Goal: Transaction & Acquisition: Book appointment/travel/reservation

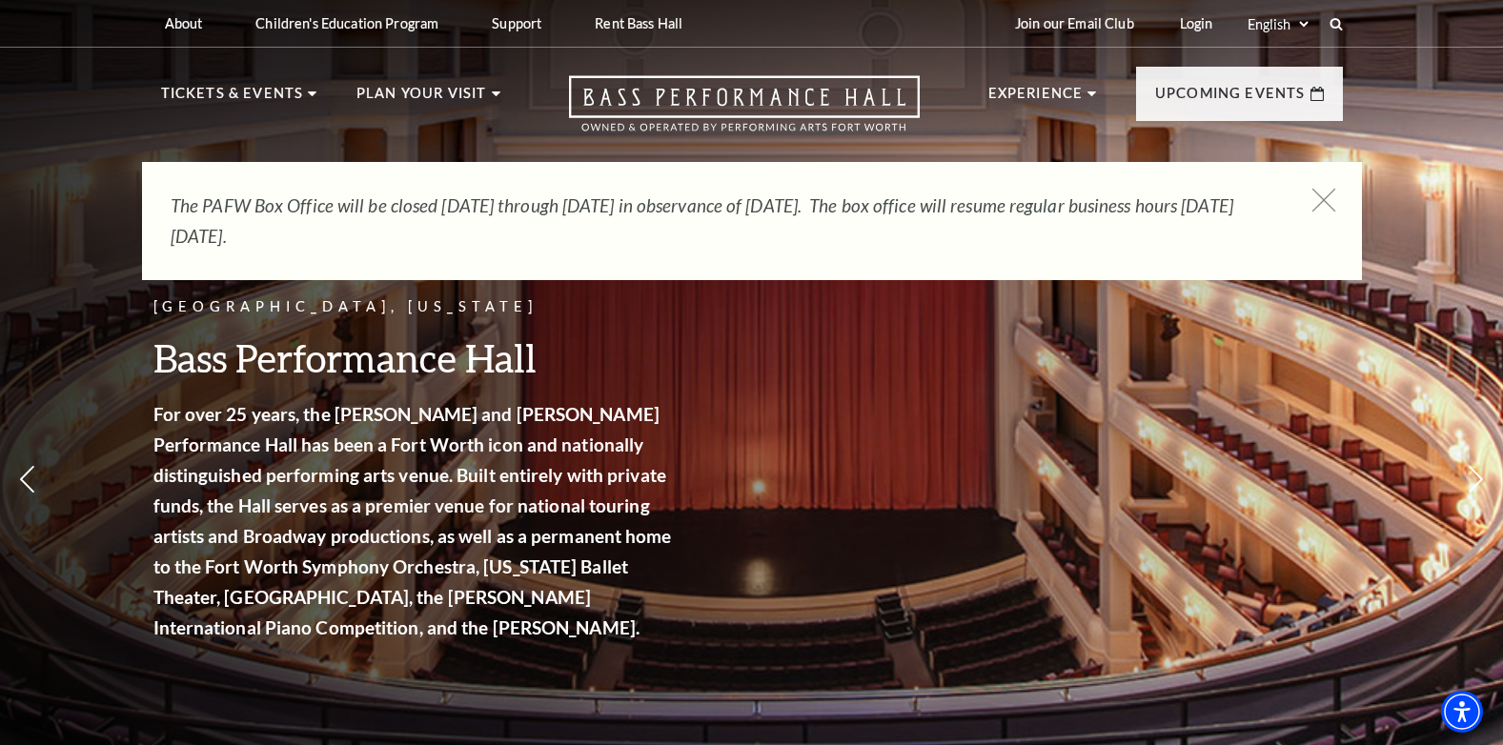
click at [1325, 193] on icon at bounding box center [1323, 201] width 24 height 24
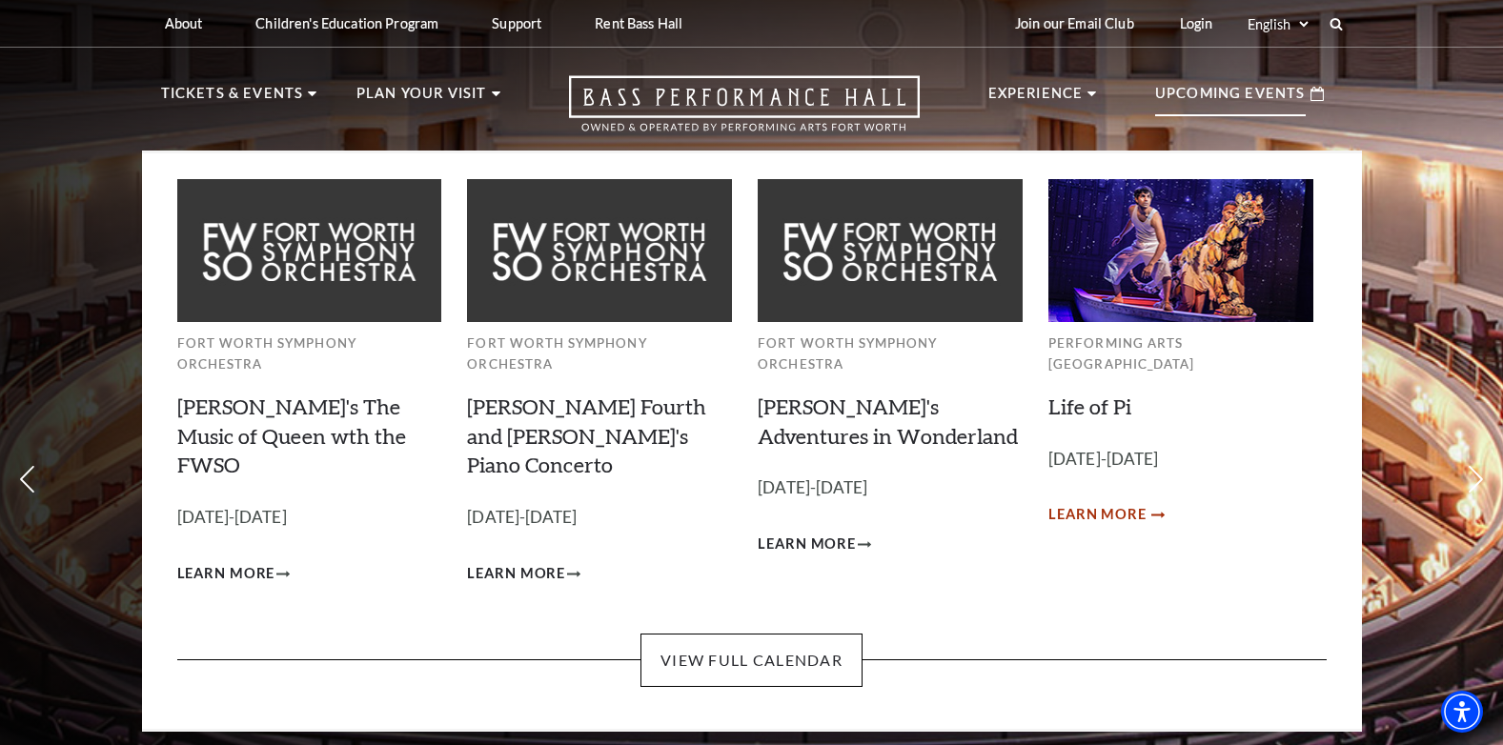
click at [1123, 503] on span "Learn More" at bounding box center [1097, 515] width 98 height 24
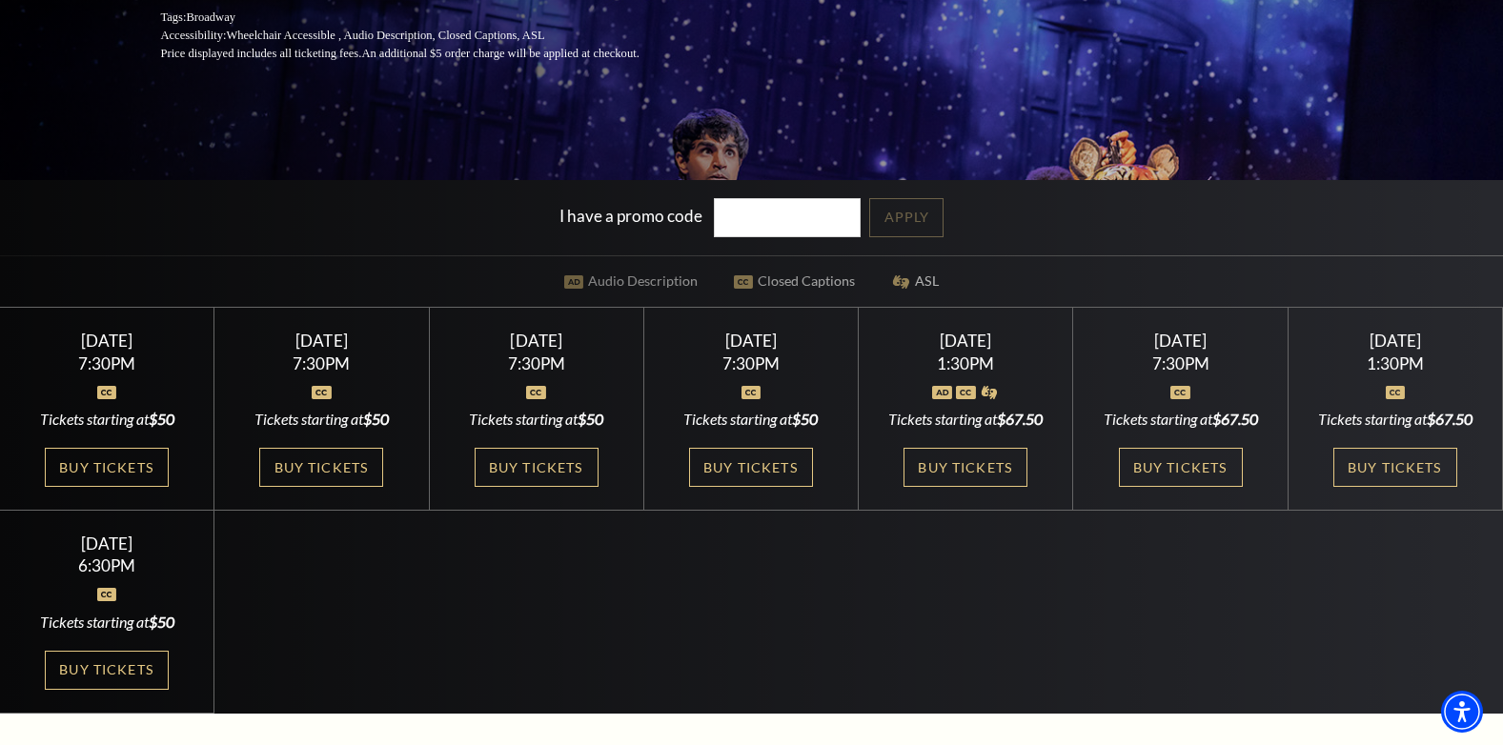
scroll to position [419, 0]
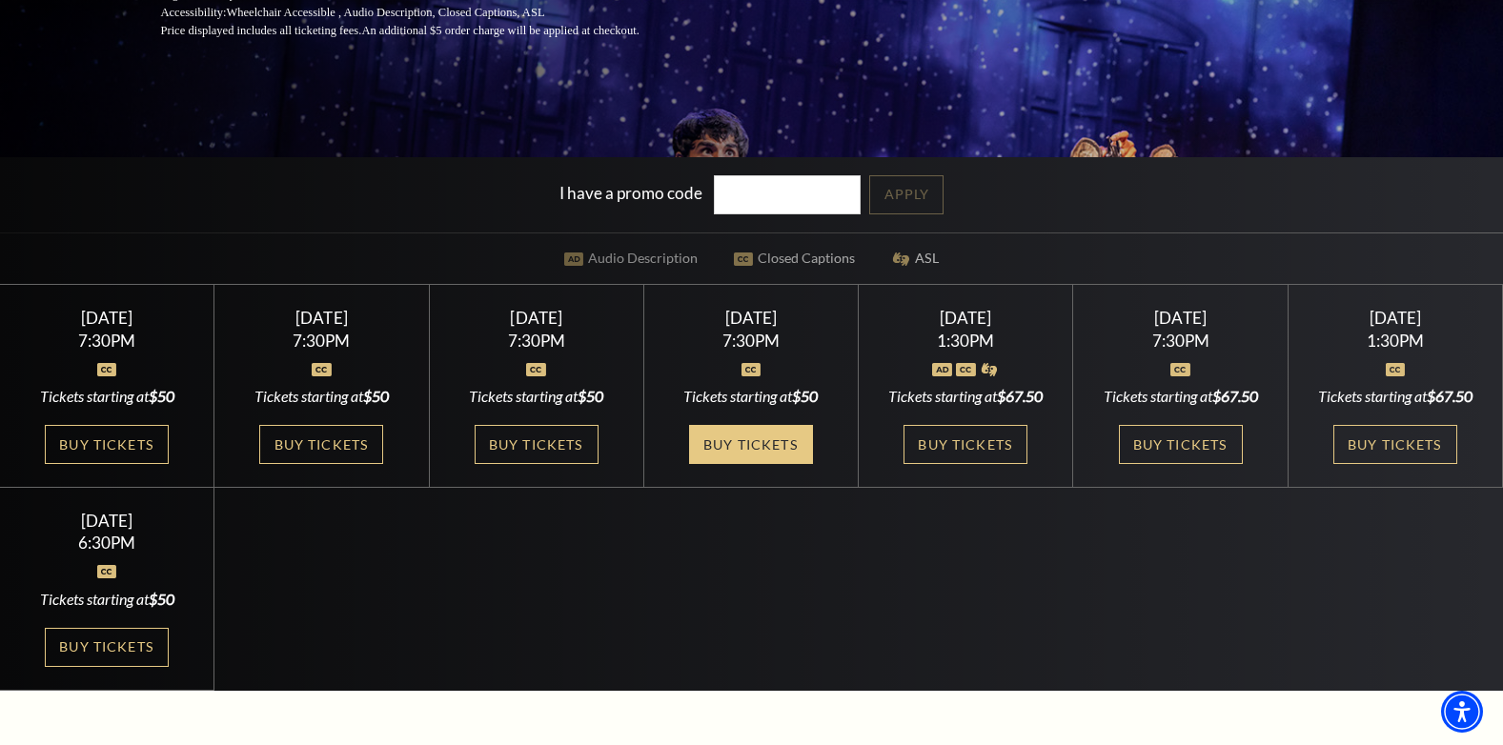
click at [787, 440] on link "Buy Tickets" at bounding box center [751, 444] width 124 height 39
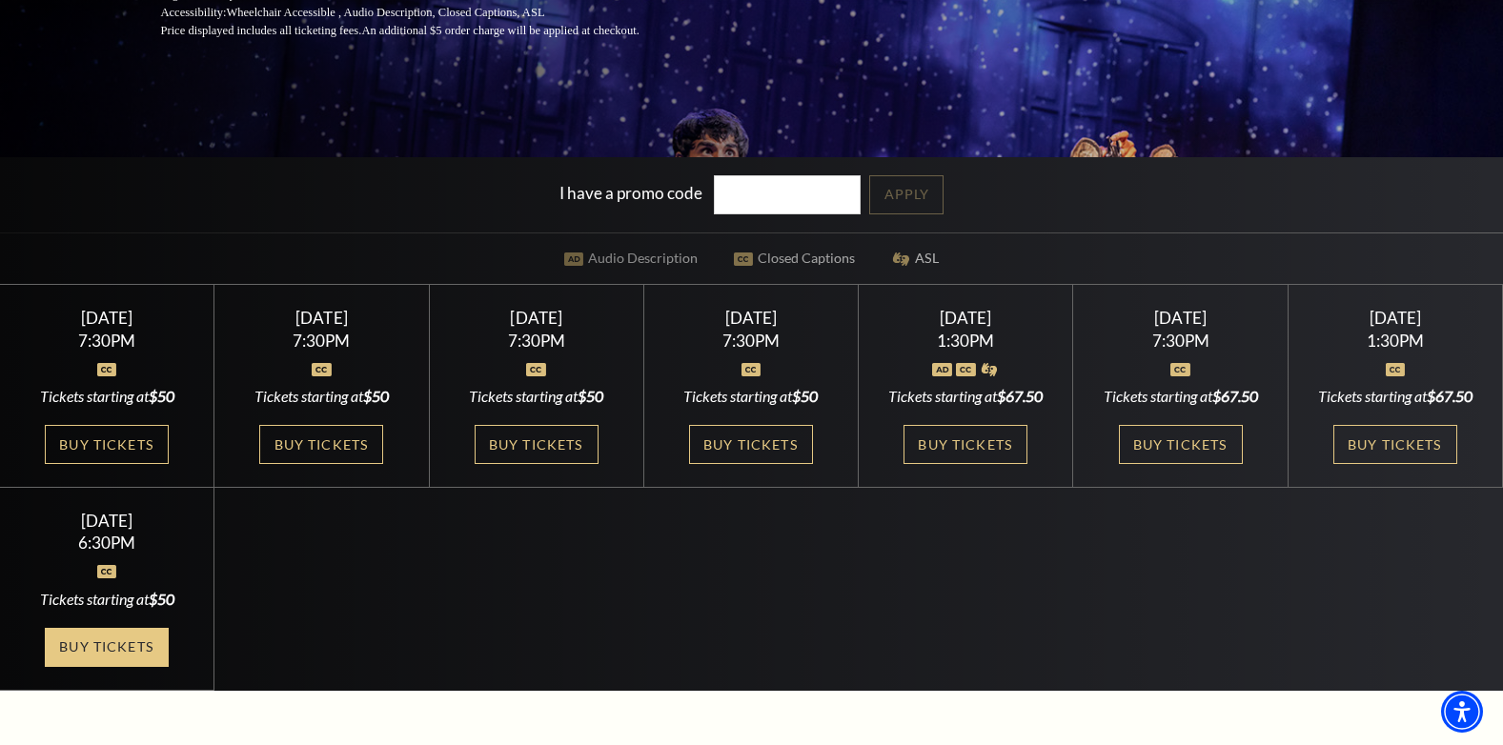
click at [79, 655] on link "Buy Tickets" at bounding box center [107, 647] width 124 height 39
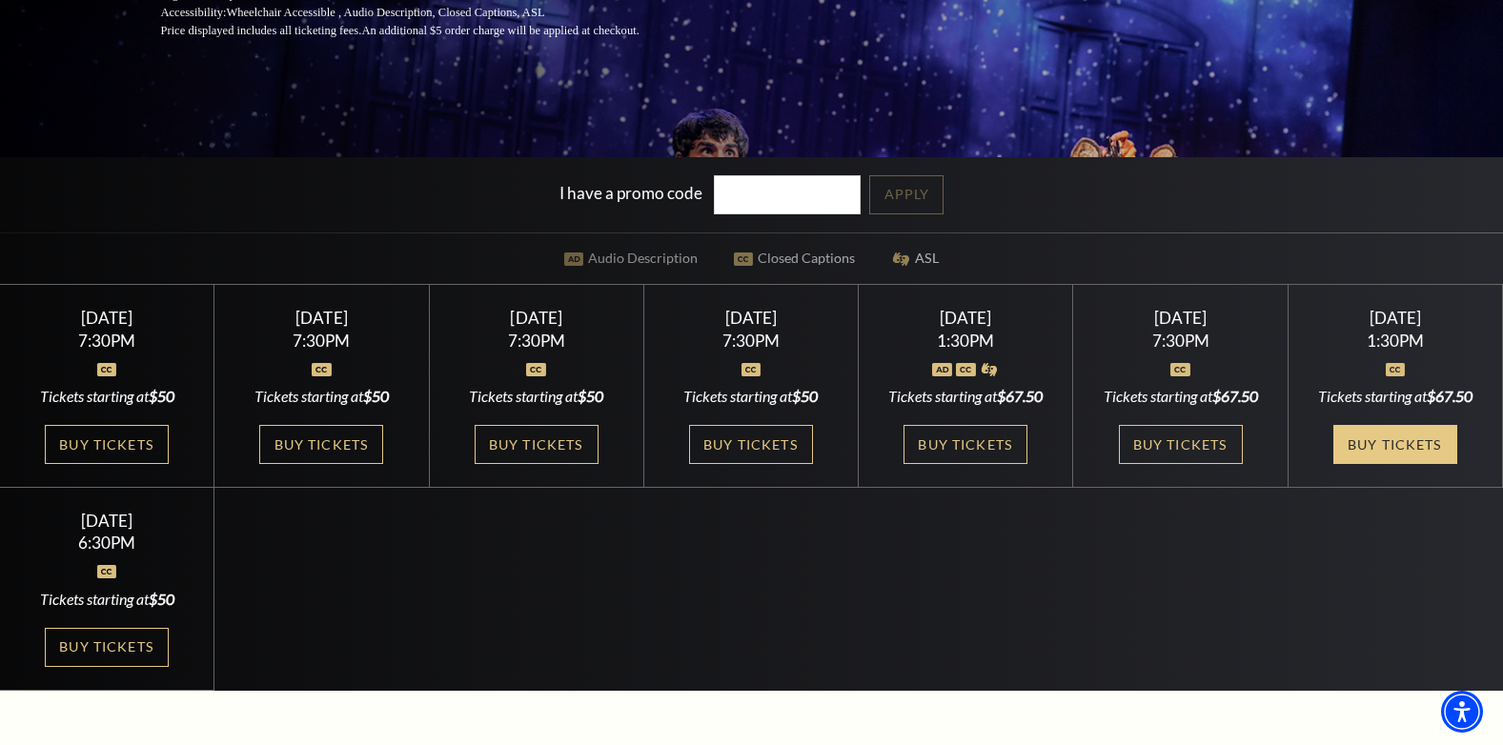
click at [1371, 445] on link "Buy Tickets" at bounding box center [1395, 444] width 124 height 39
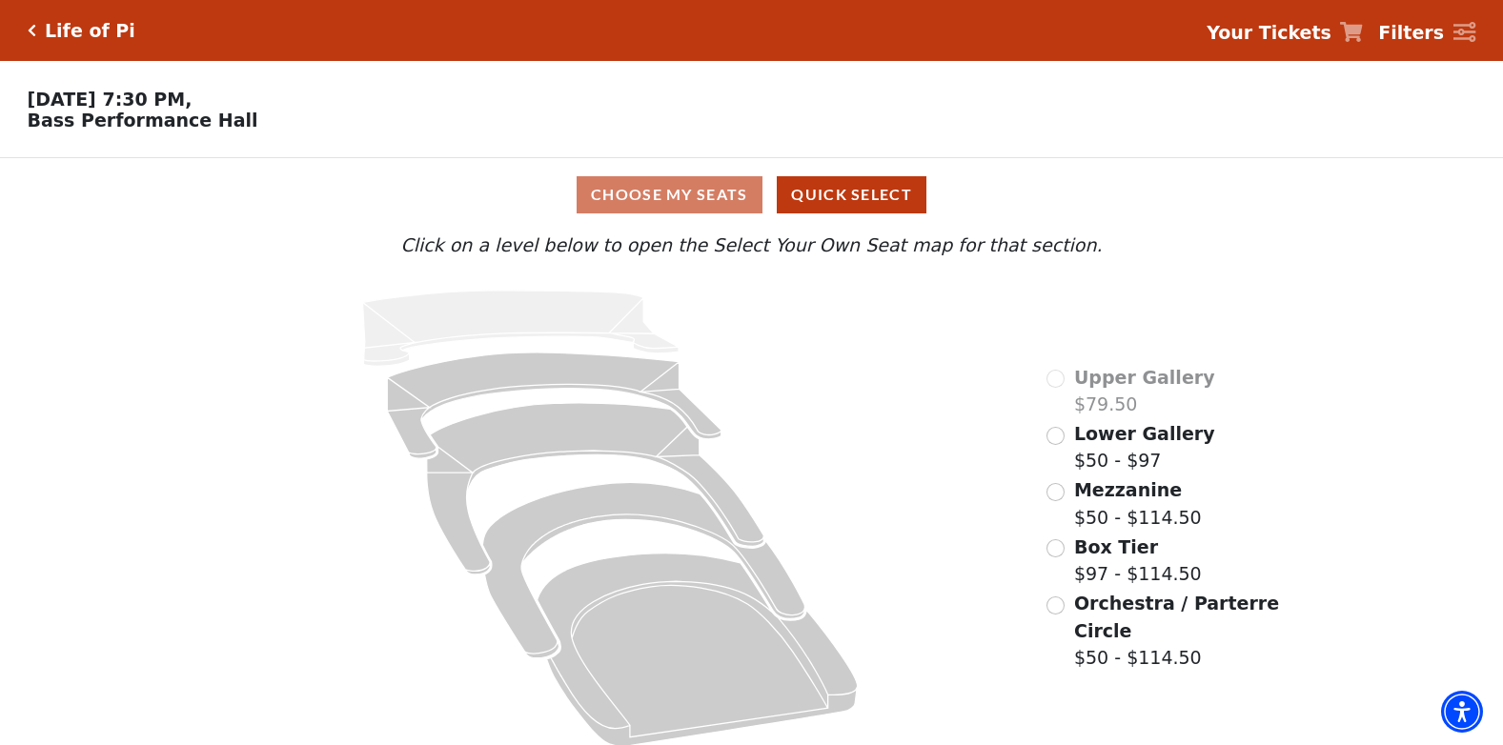
scroll to position [23, 0]
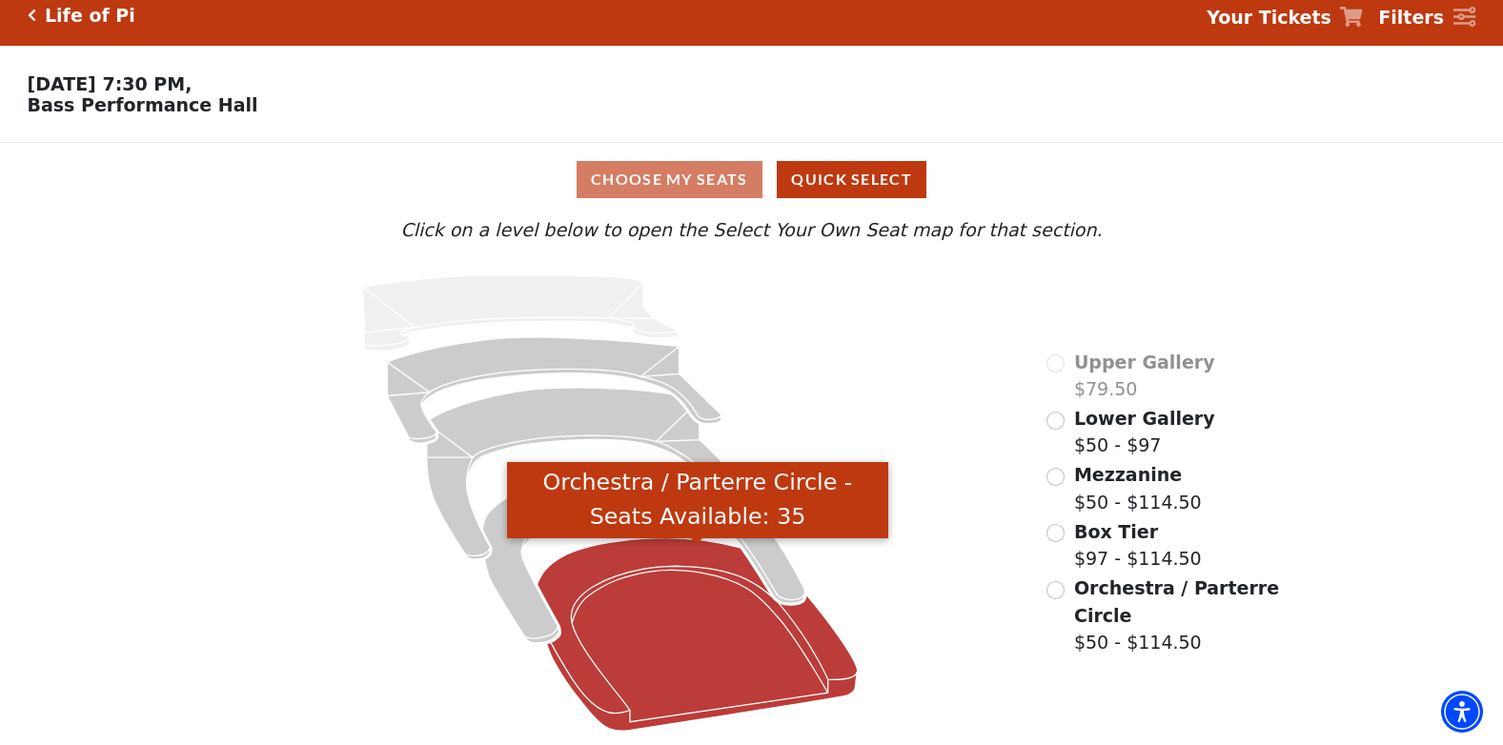
click at [663, 654] on icon "Orchestra / Parterre Circle - Seats Available: 35" at bounding box center [698, 634] width 320 height 193
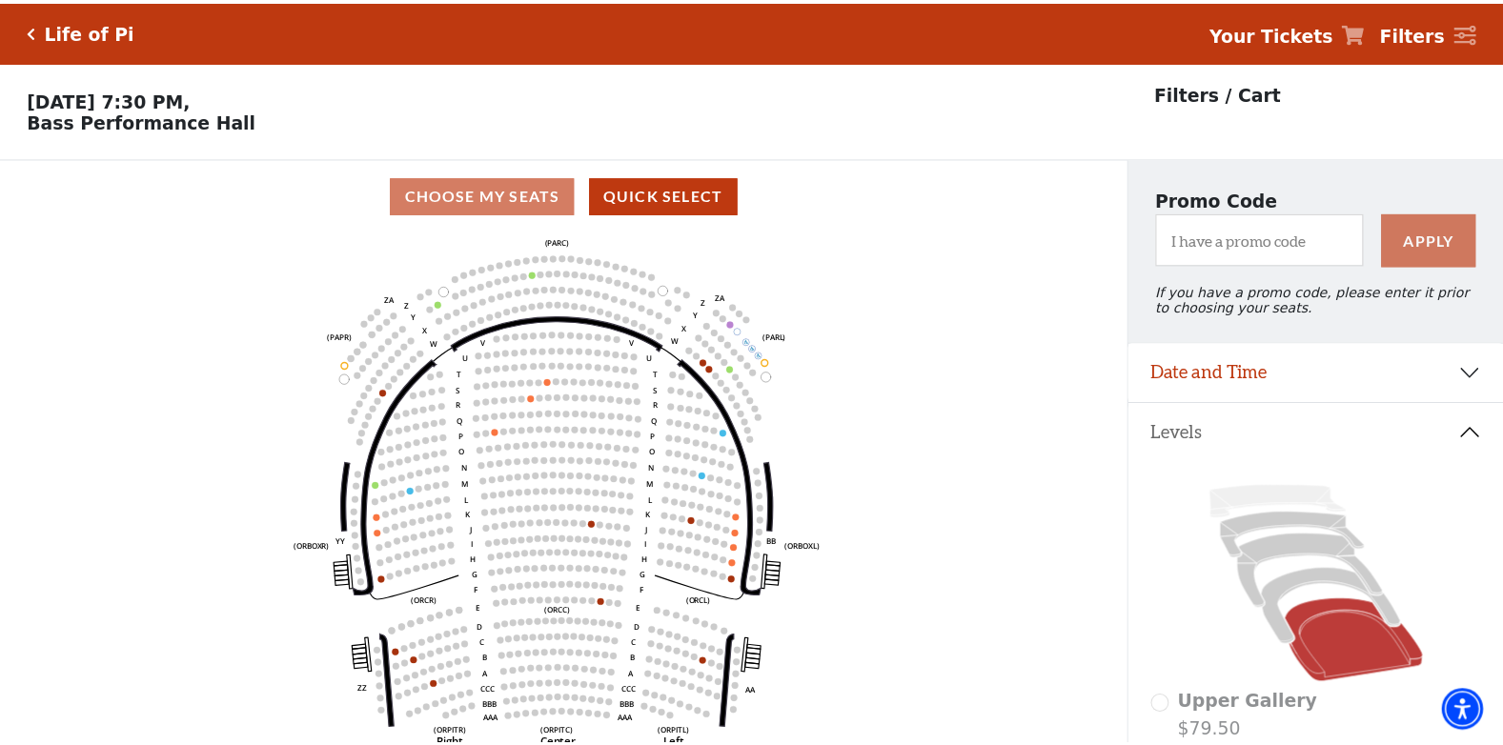
scroll to position [89, 0]
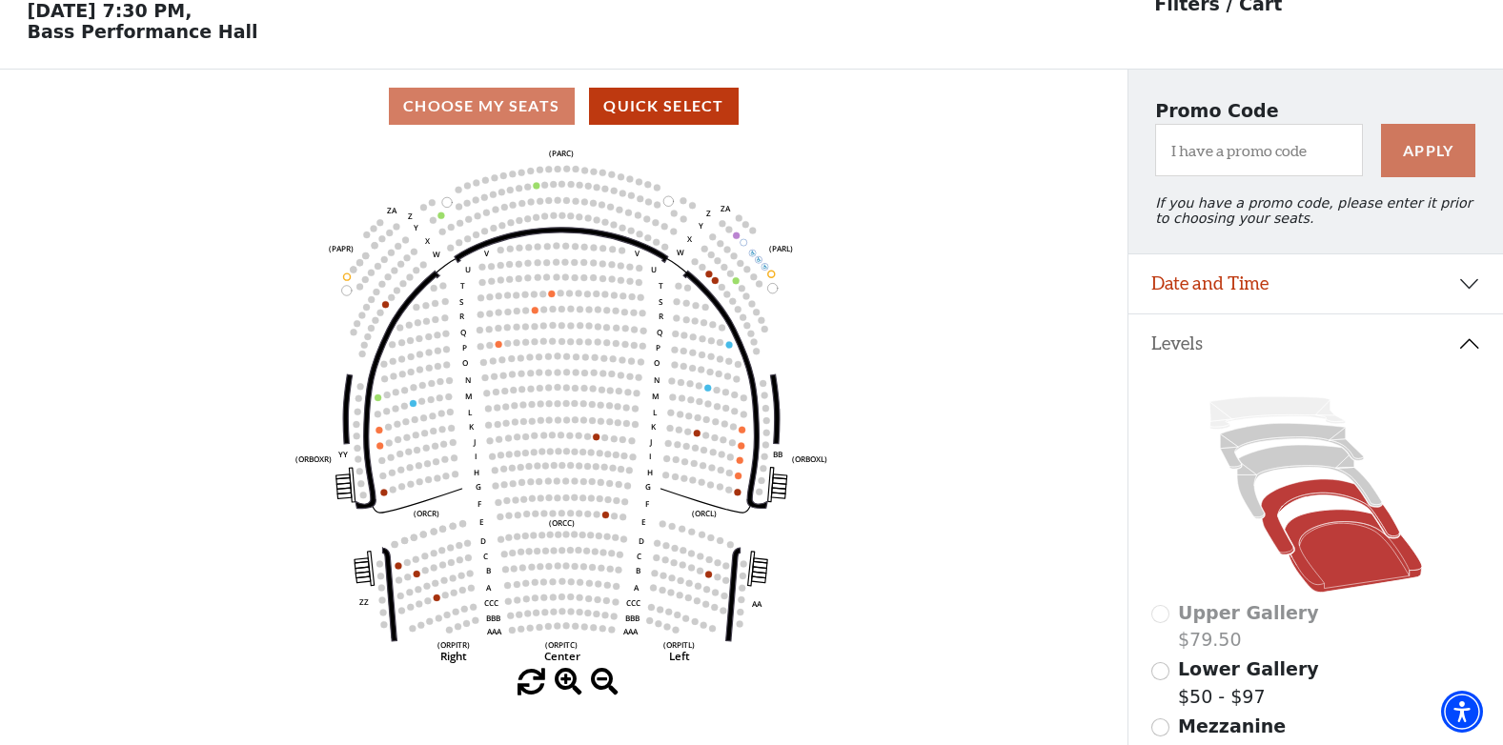
click at [1293, 503] on icon at bounding box center [1330, 516] width 138 height 75
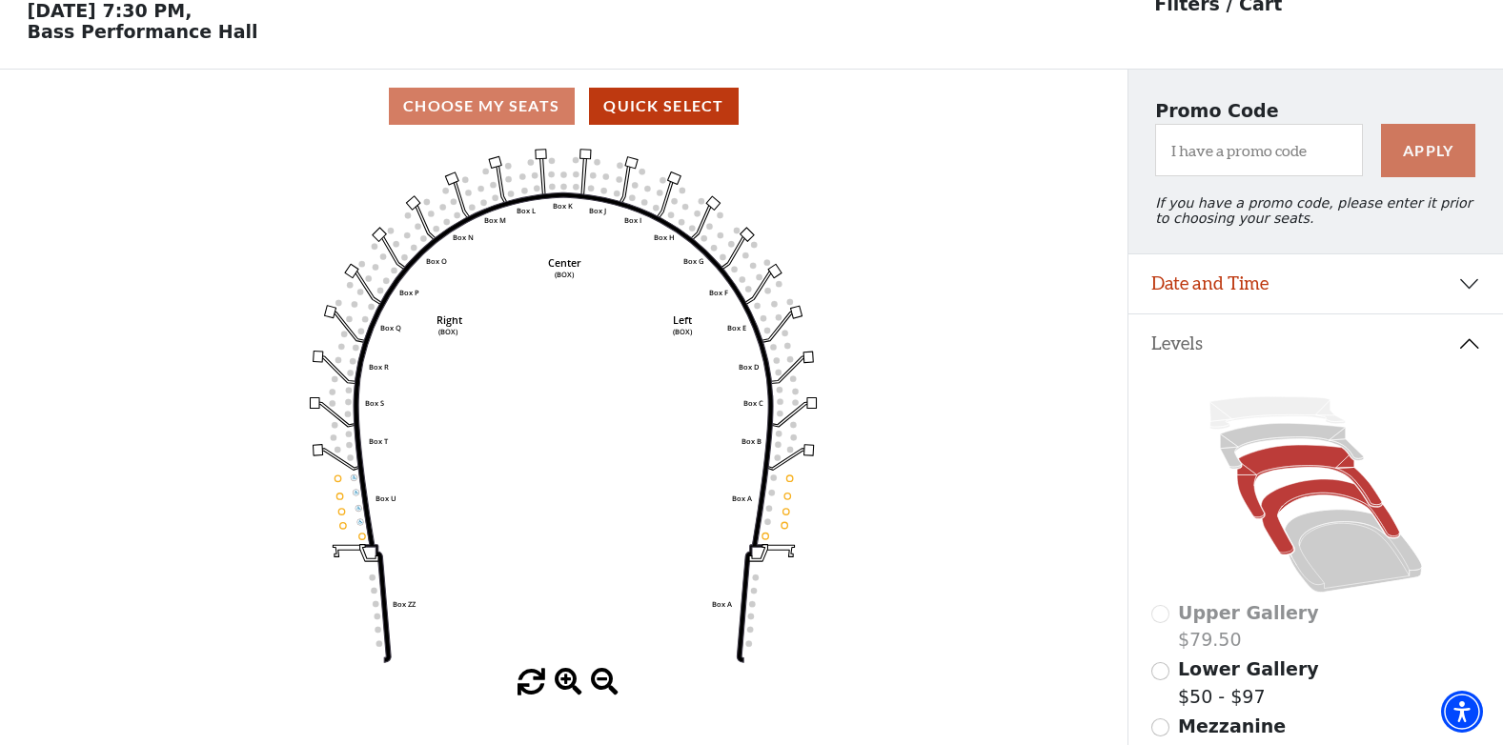
click at [1288, 467] on icon at bounding box center [1309, 482] width 145 height 73
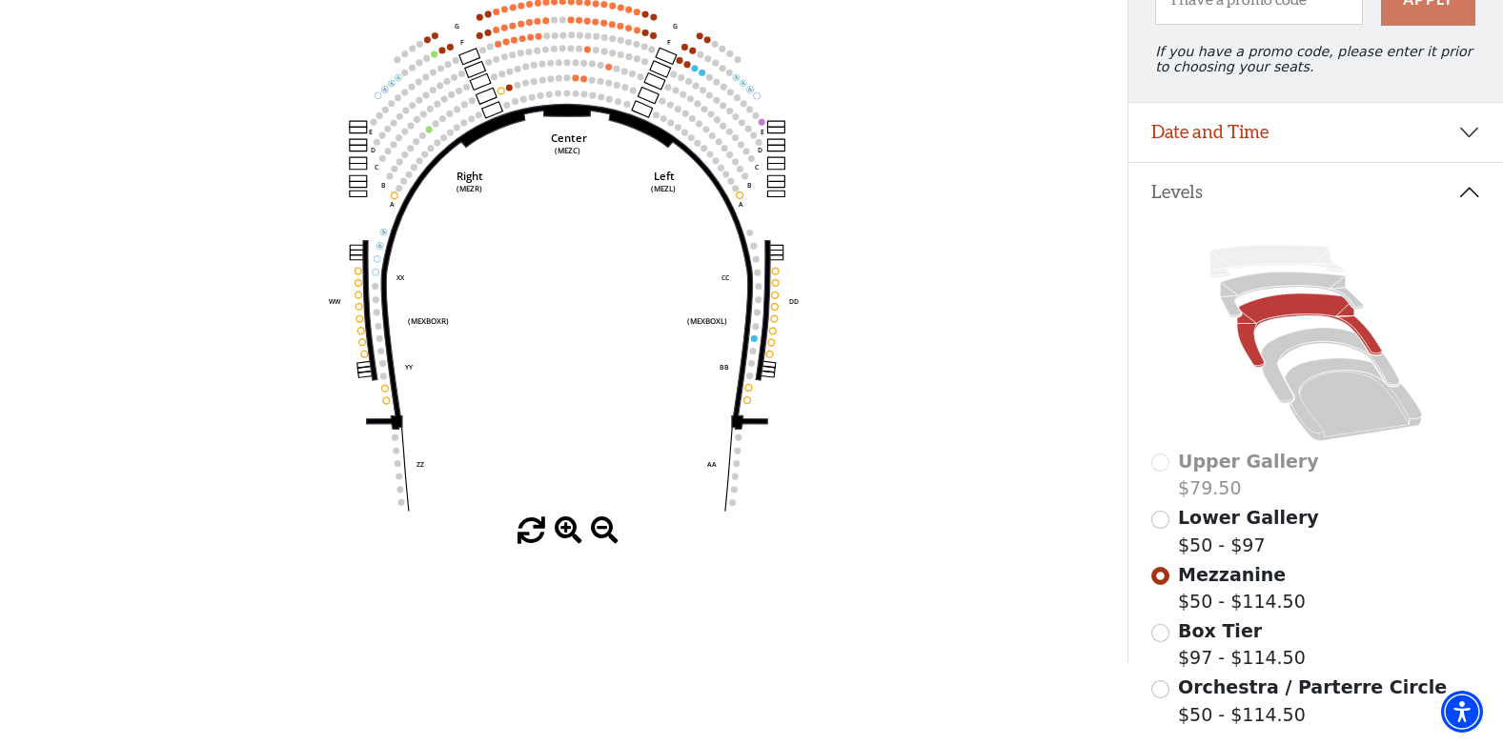
scroll to position [237, 0]
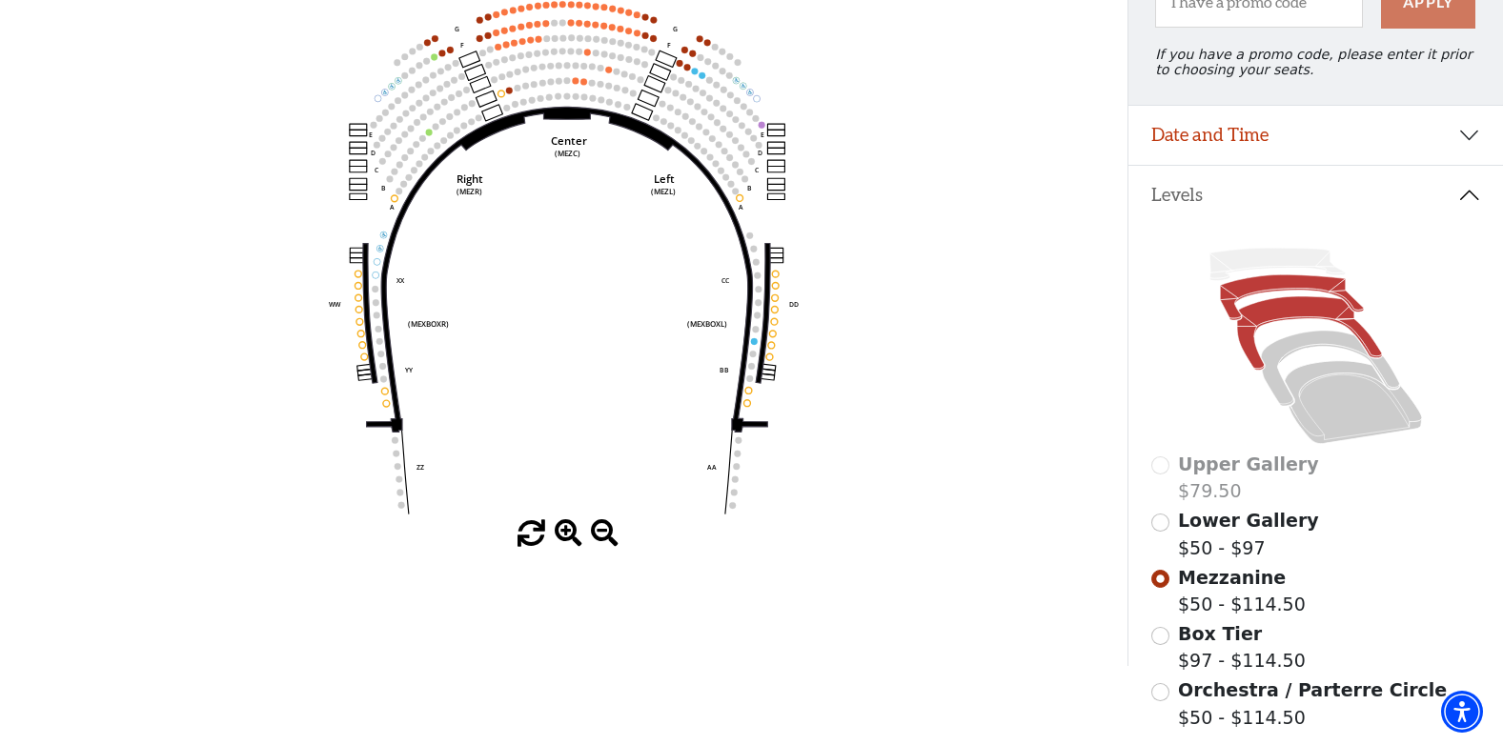
click at [1253, 294] on icon at bounding box center [1292, 298] width 144 height 46
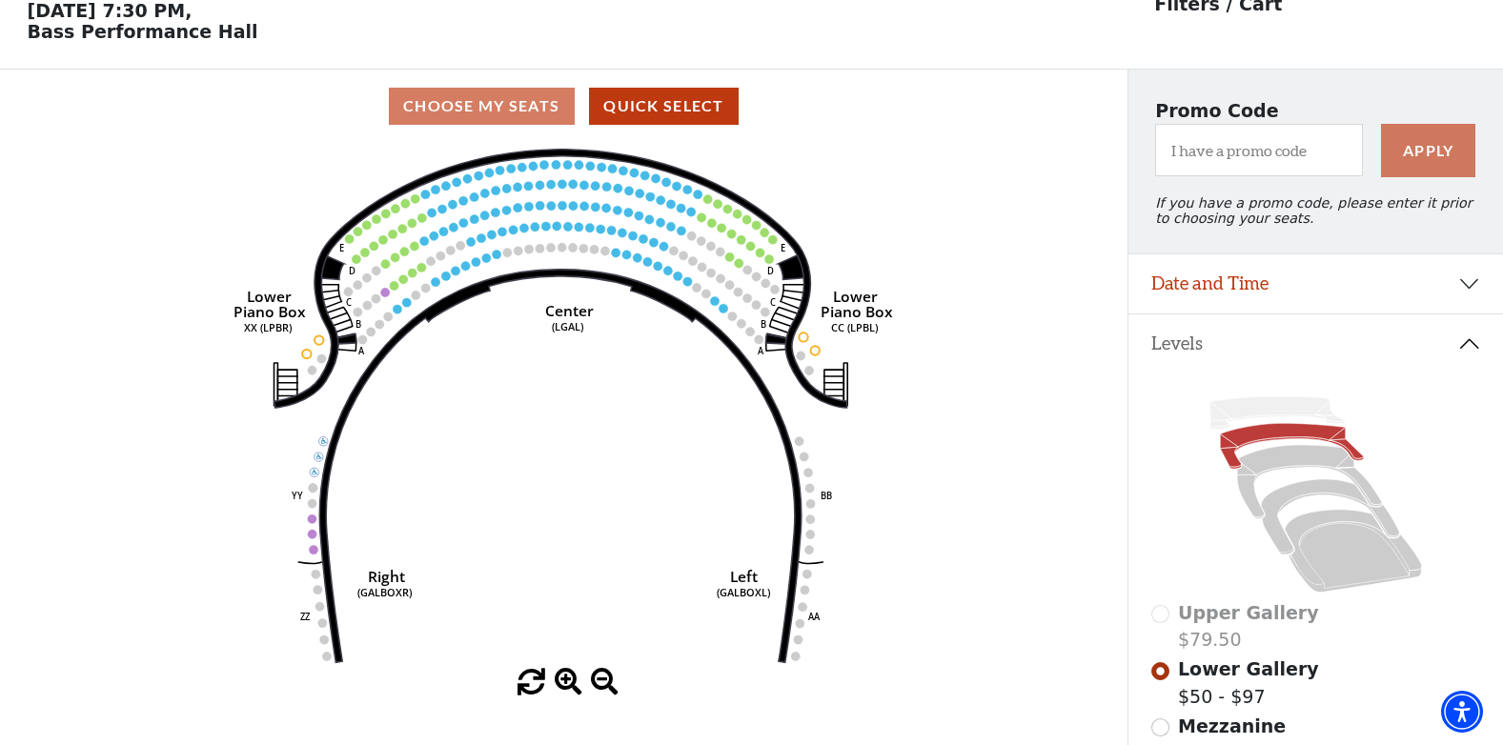
scroll to position [182, 0]
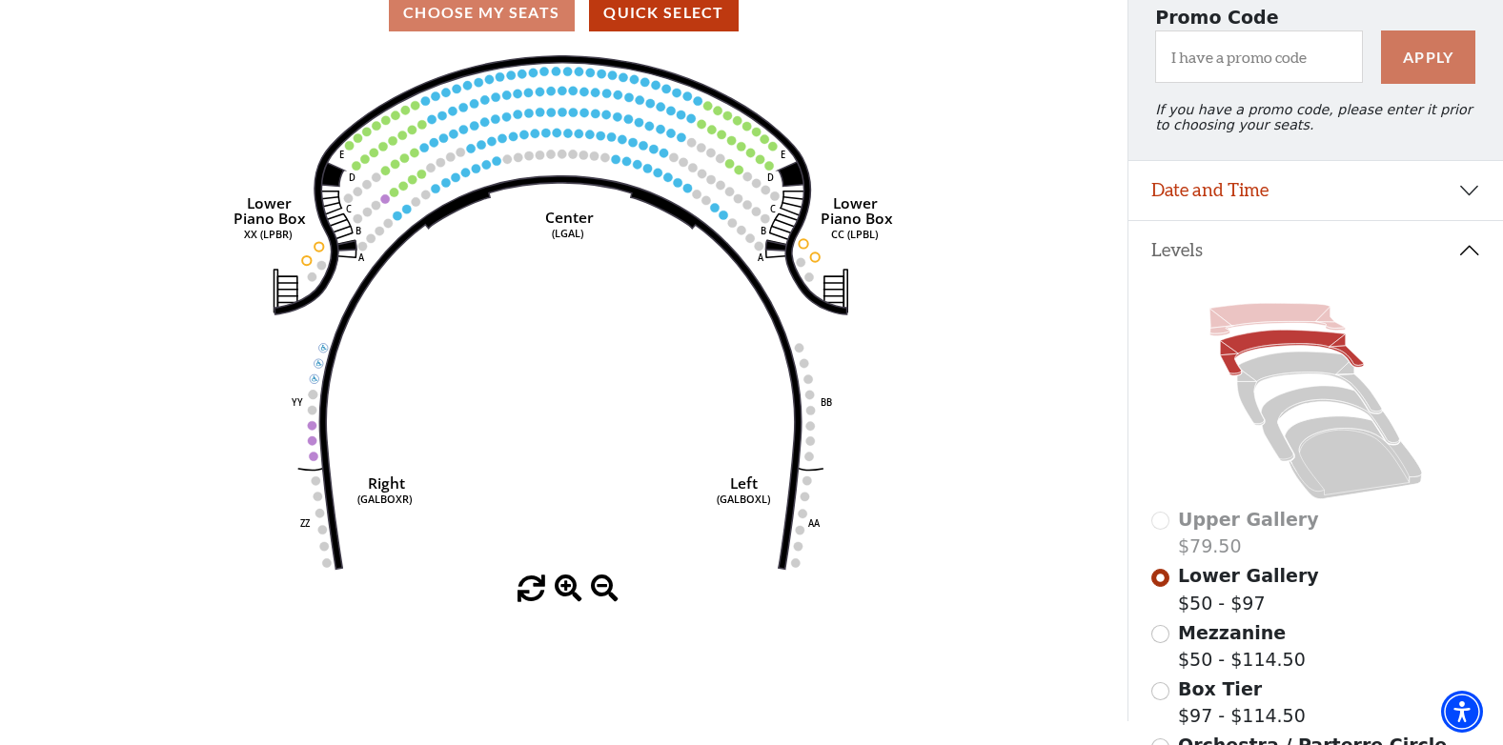
click at [1258, 322] on icon at bounding box center [1277, 320] width 136 height 32
click at [1281, 380] on icon at bounding box center [1309, 389] width 145 height 73
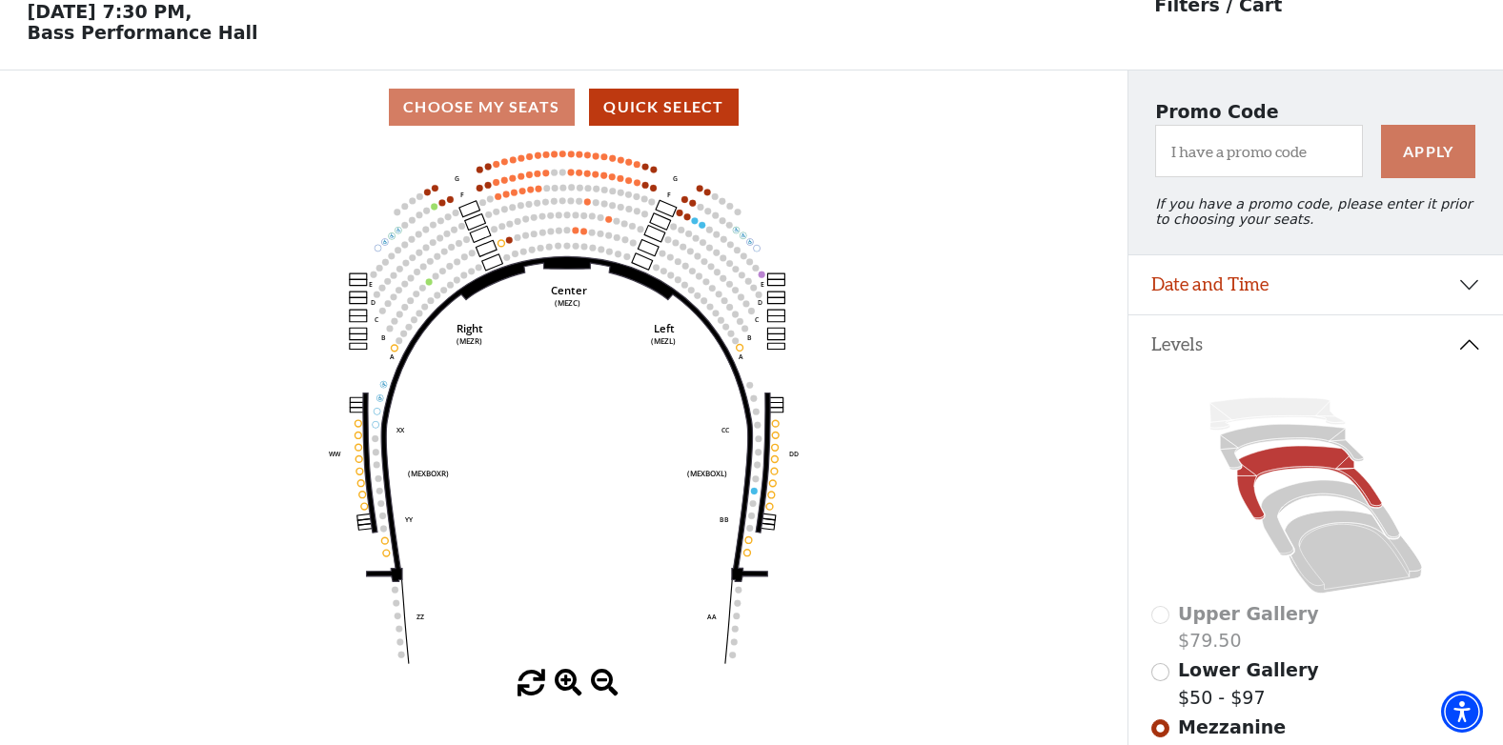
scroll to position [89, 0]
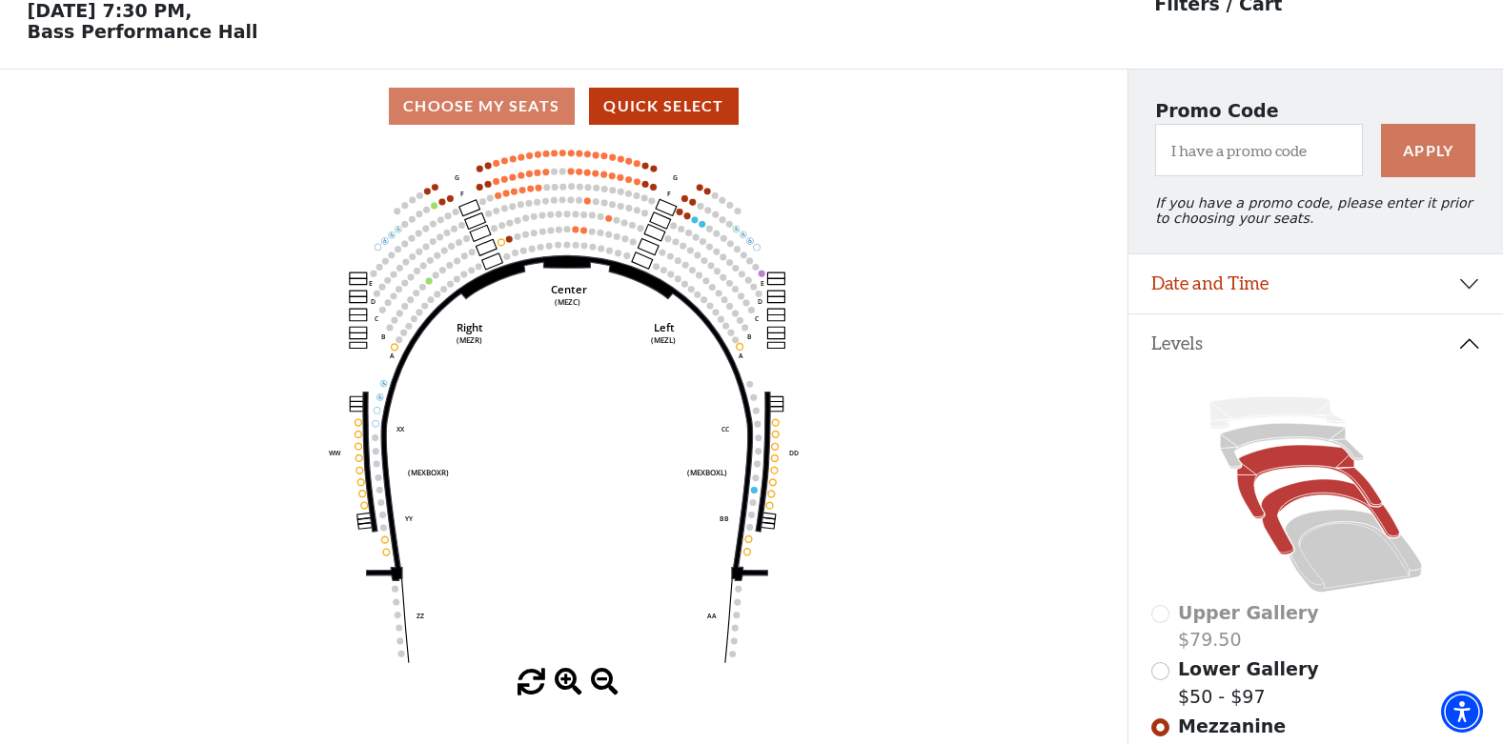
click at [1302, 510] on icon at bounding box center [1330, 516] width 138 height 75
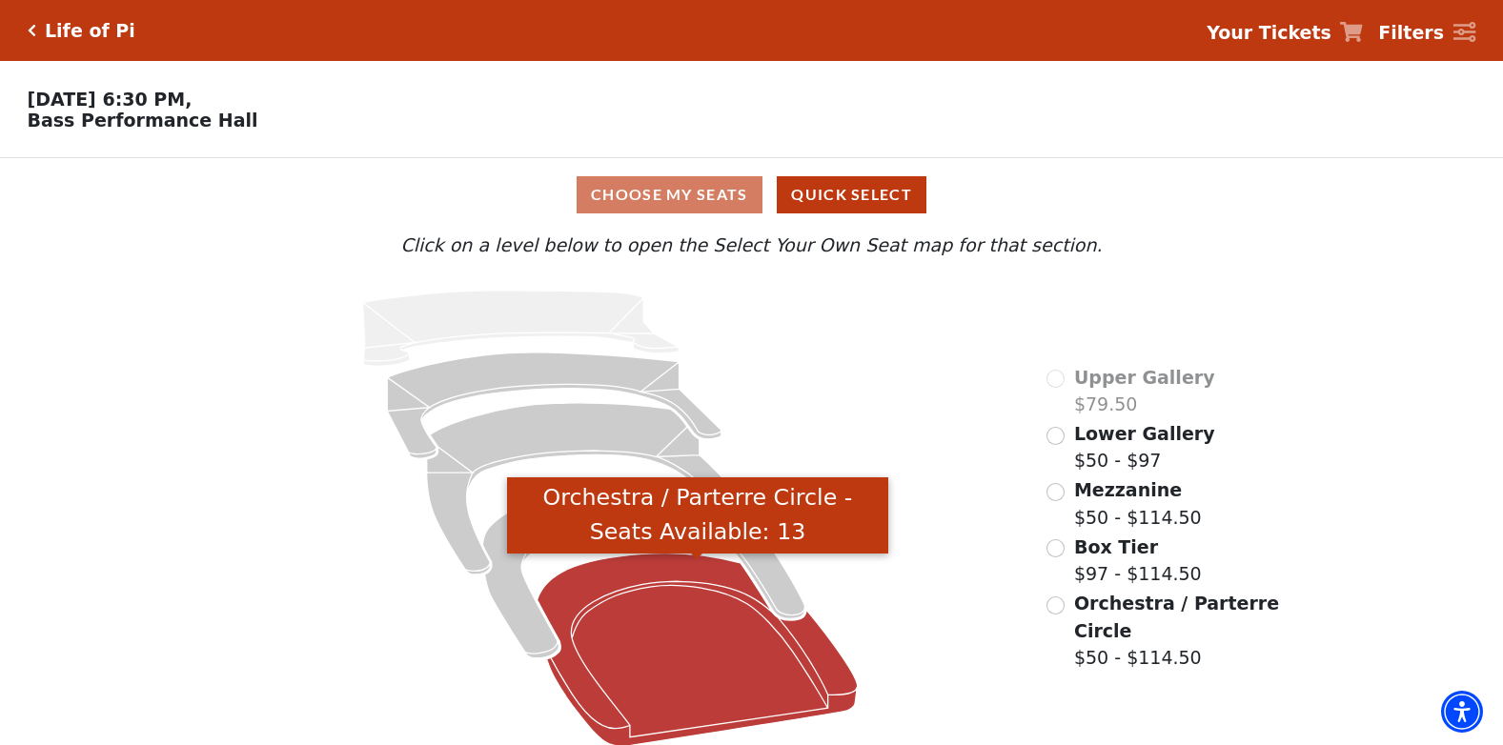
click at [659, 637] on icon "Orchestra / Parterre Circle - Seats Available: 13" at bounding box center [698, 650] width 320 height 193
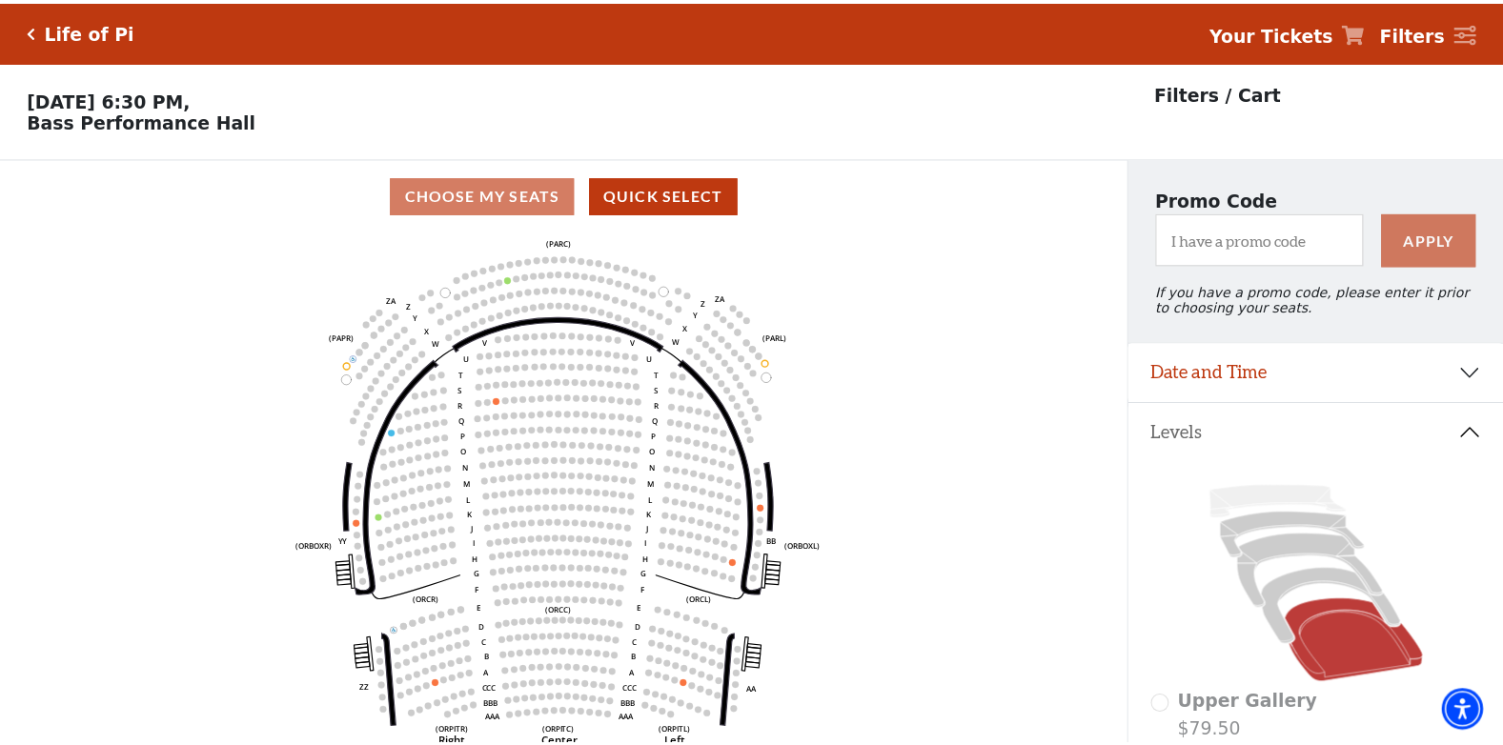
scroll to position [89, 0]
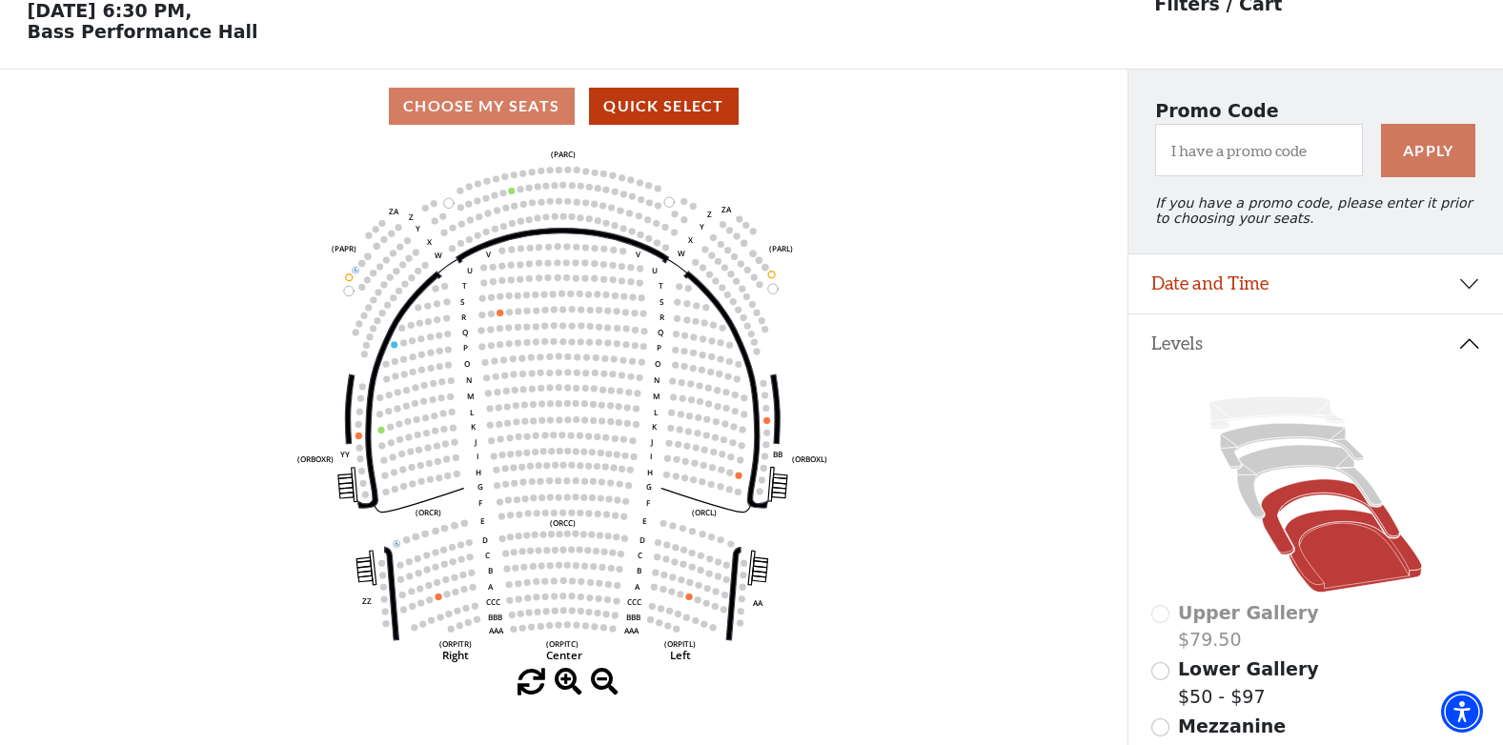
click at [1279, 514] on icon at bounding box center [1330, 516] width 138 height 75
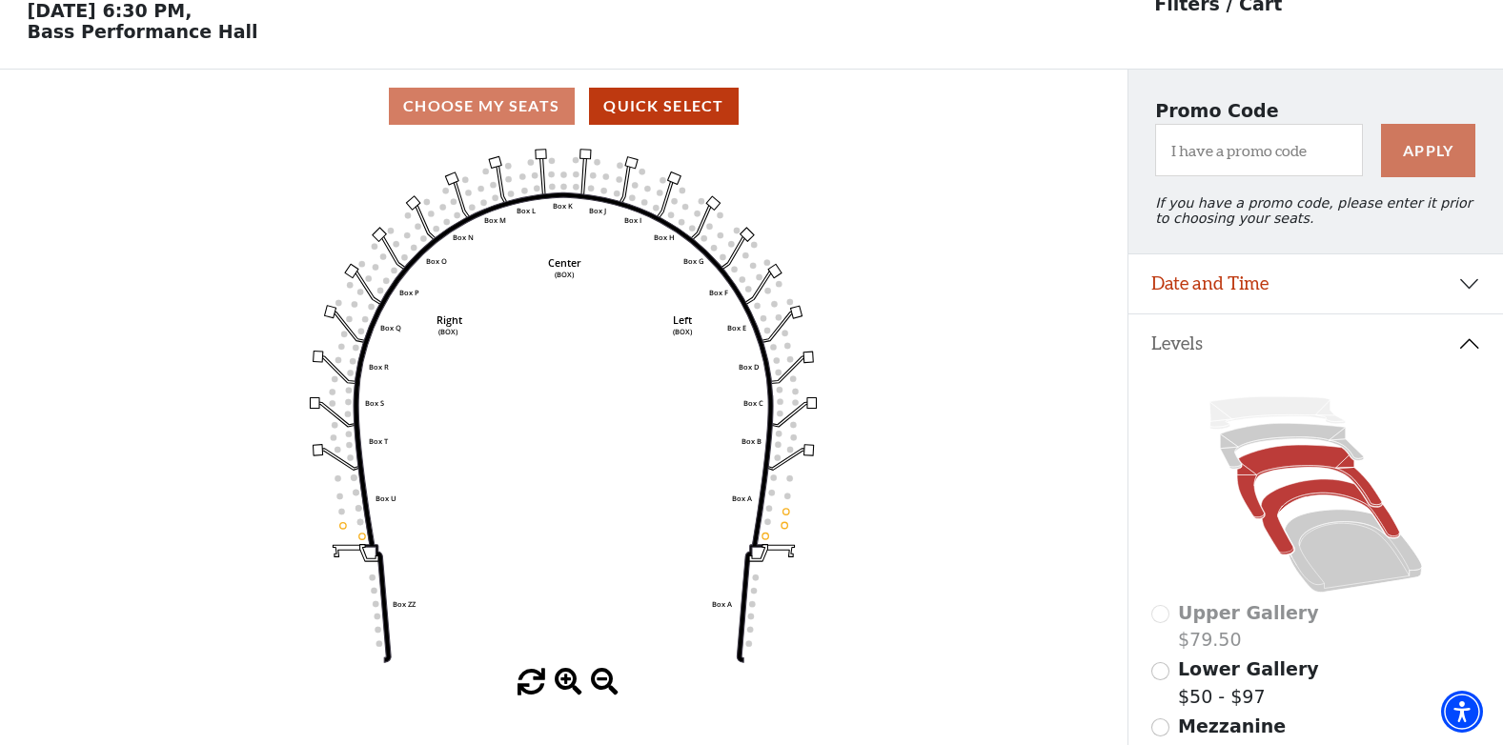
click at [1267, 474] on icon at bounding box center [1309, 482] width 145 height 73
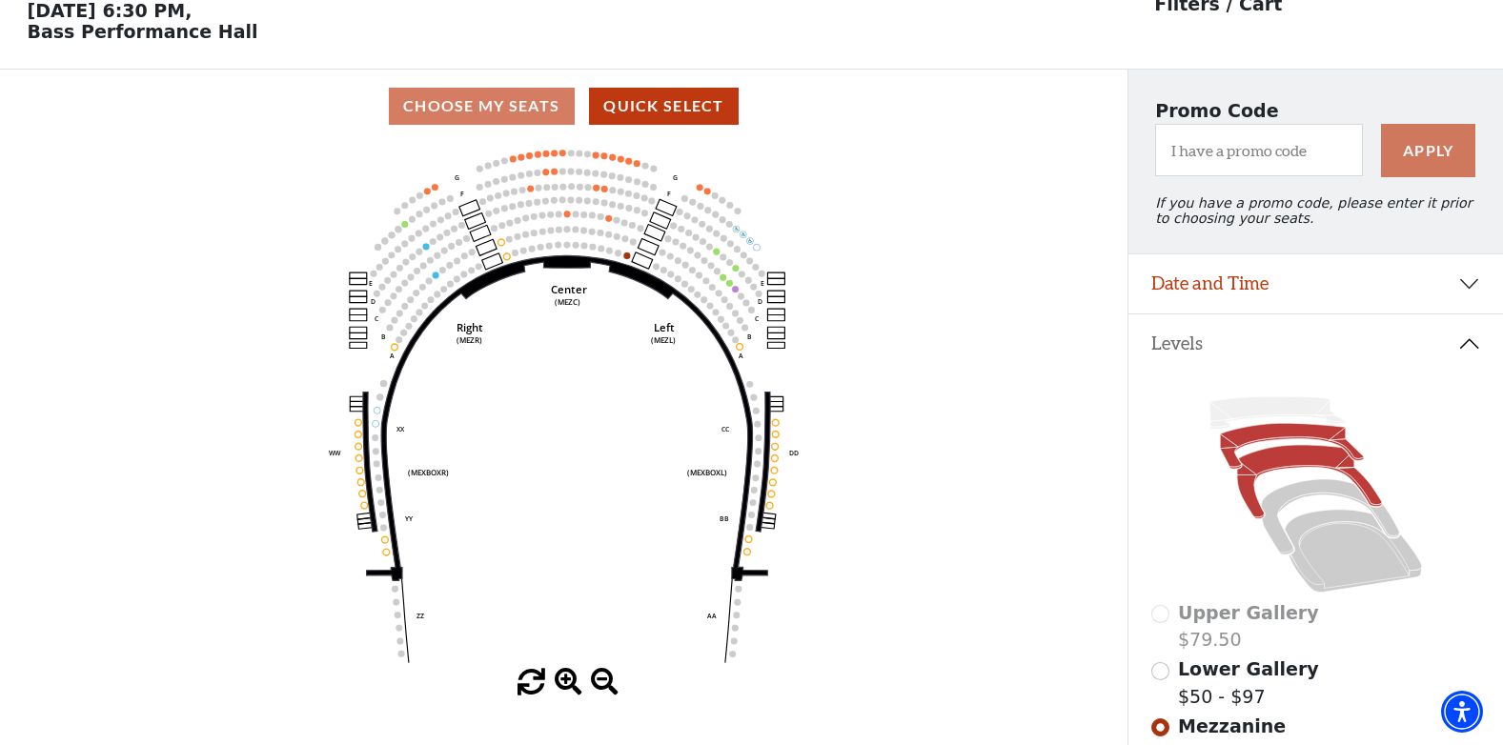
click at [1263, 450] on icon at bounding box center [1292, 447] width 144 height 46
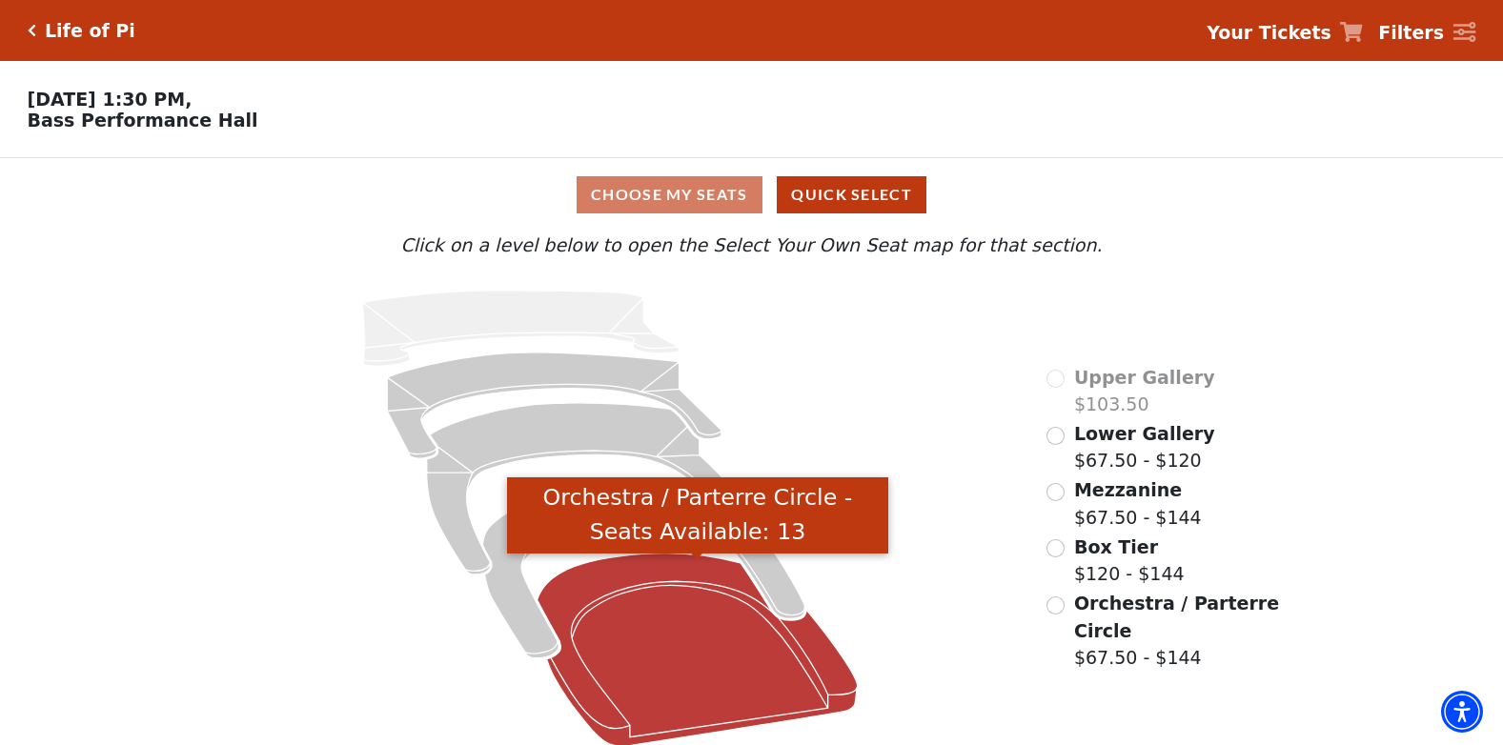
click at [761, 662] on icon "Orchestra / Parterre Circle - Seats Available: 13" at bounding box center [698, 650] width 320 height 193
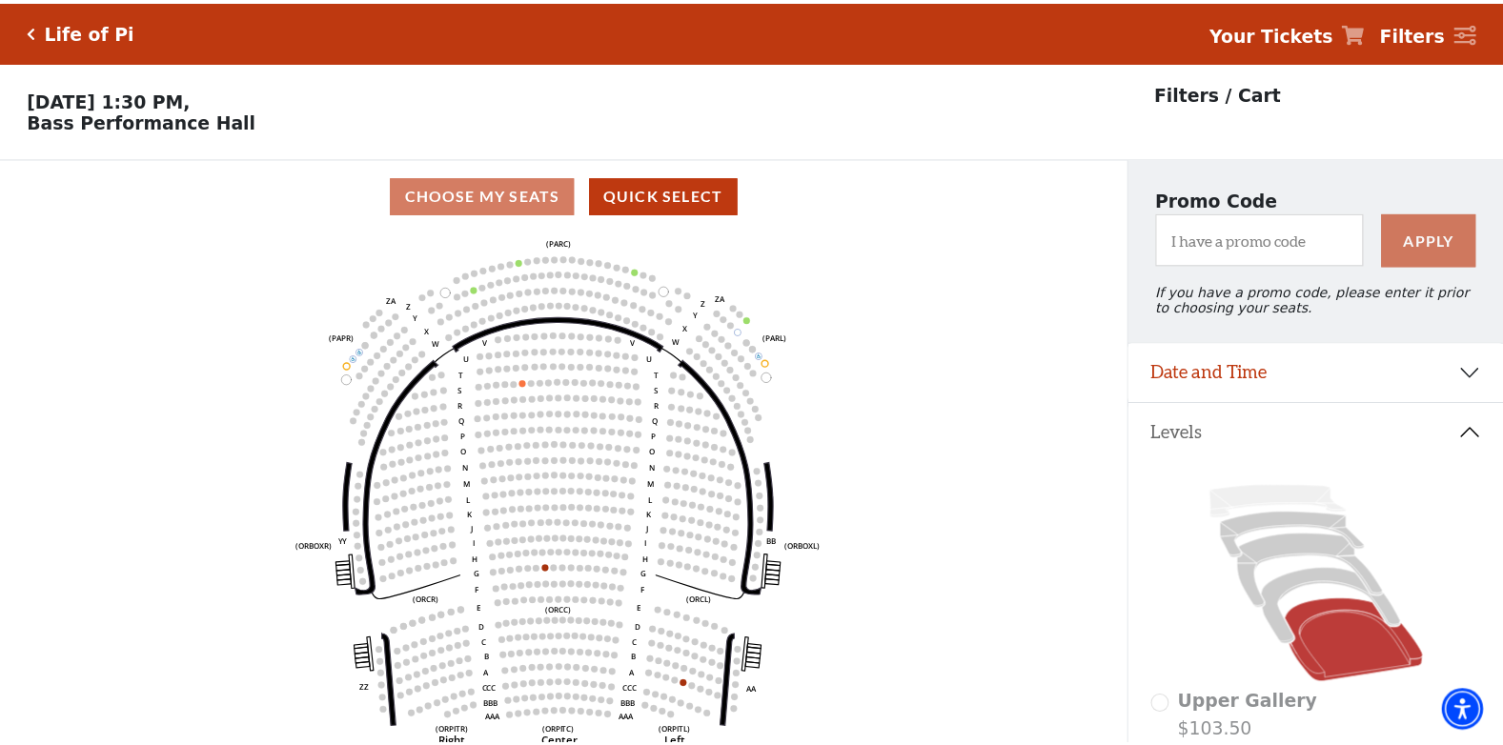
scroll to position [89, 0]
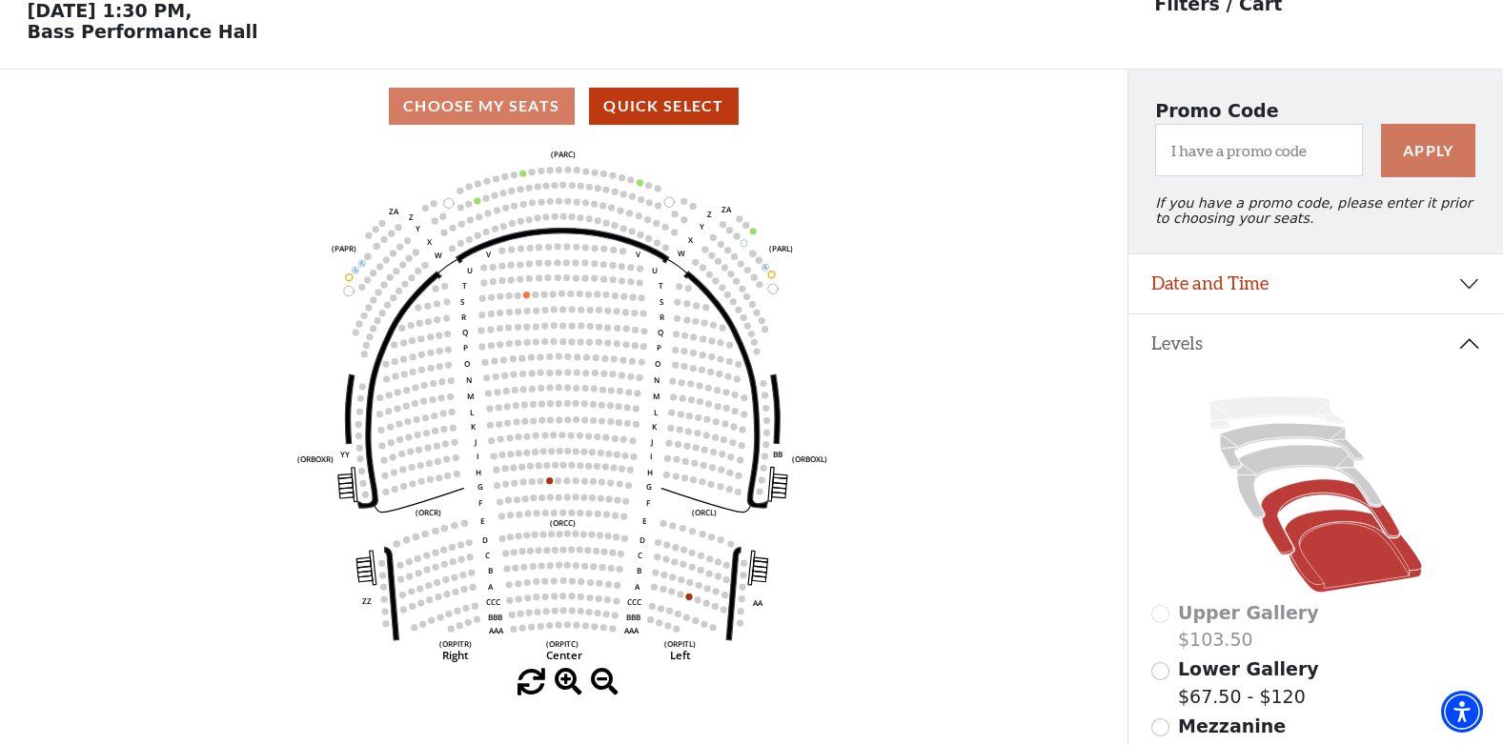
click at [1269, 532] on icon at bounding box center [1330, 516] width 138 height 75
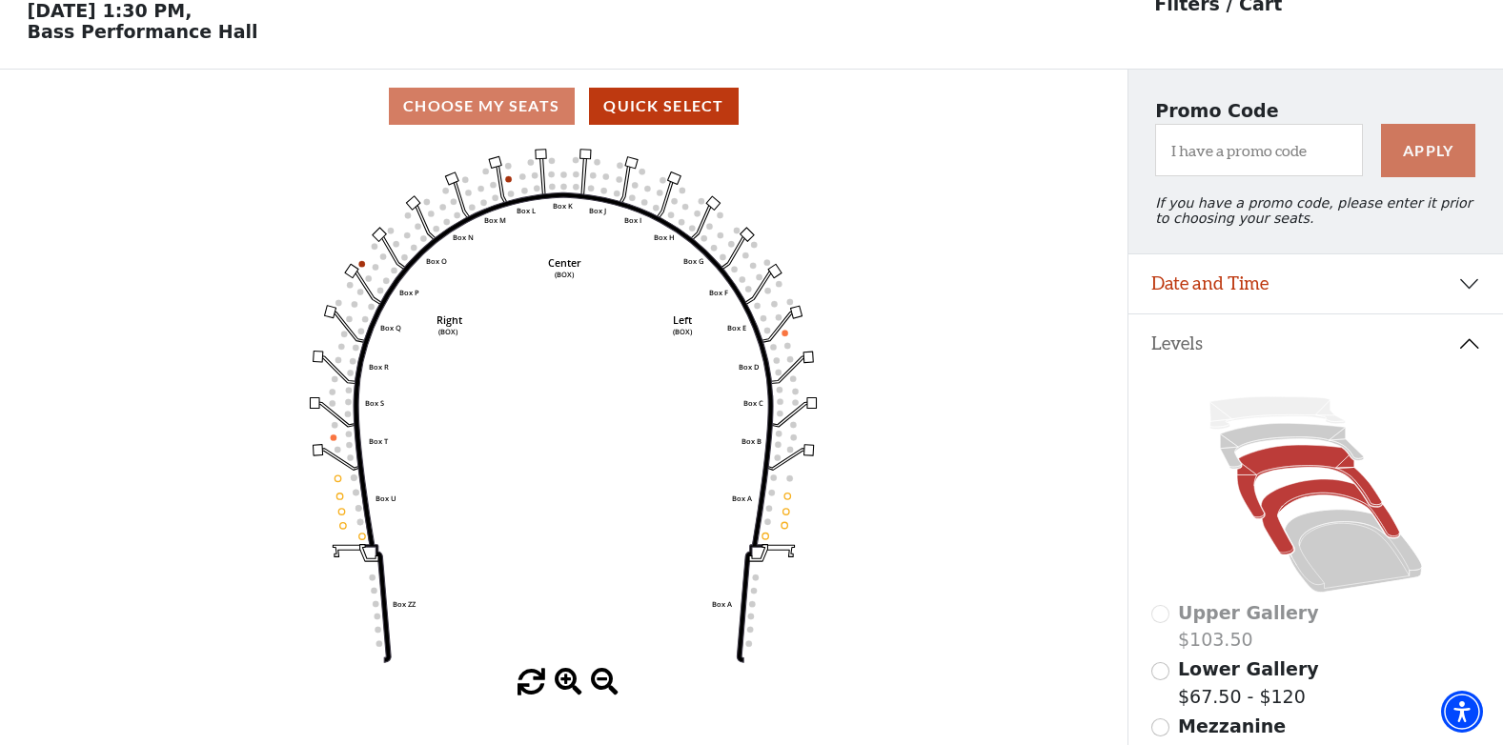
click at [1269, 474] on icon at bounding box center [1309, 482] width 145 height 73
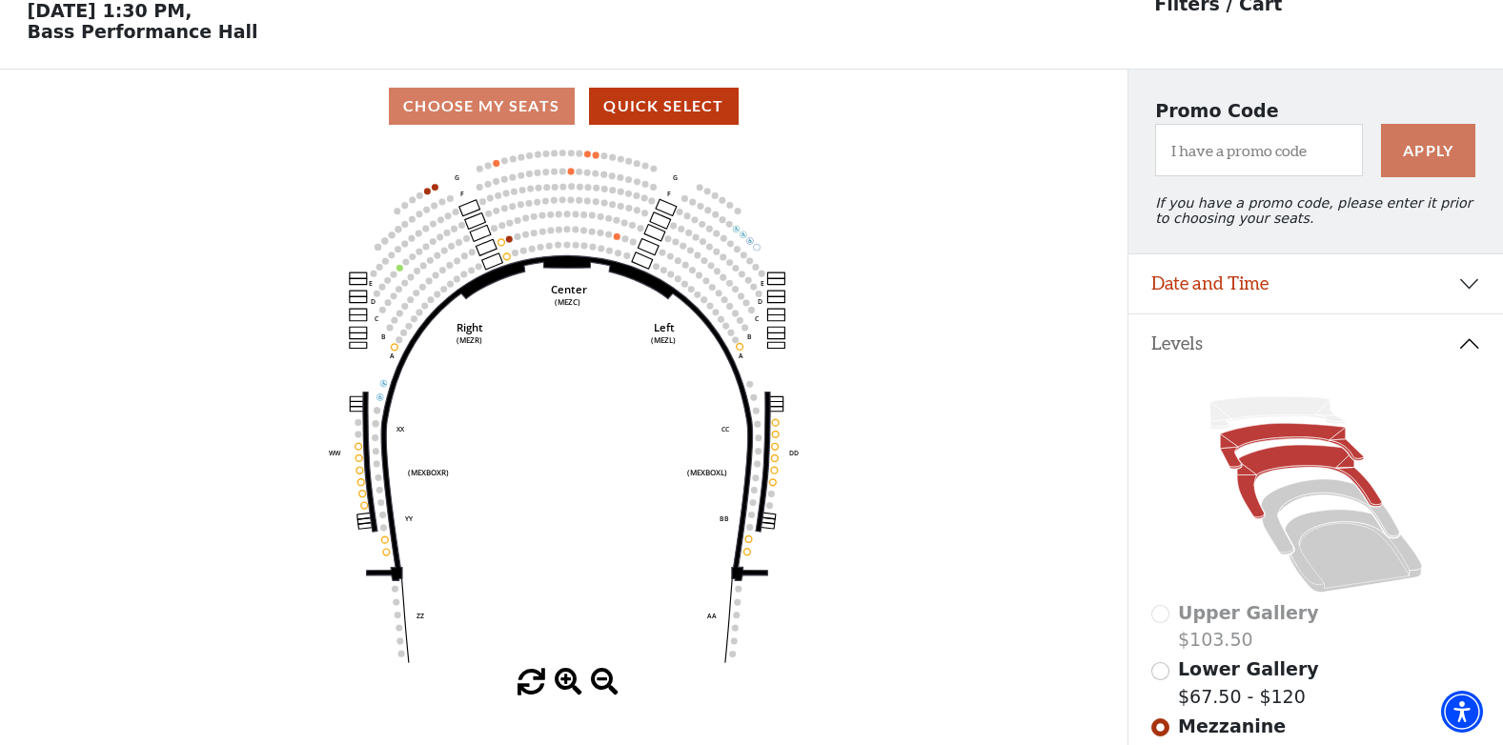
click at [1253, 440] on icon at bounding box center [1292, 447] width 144 height 46
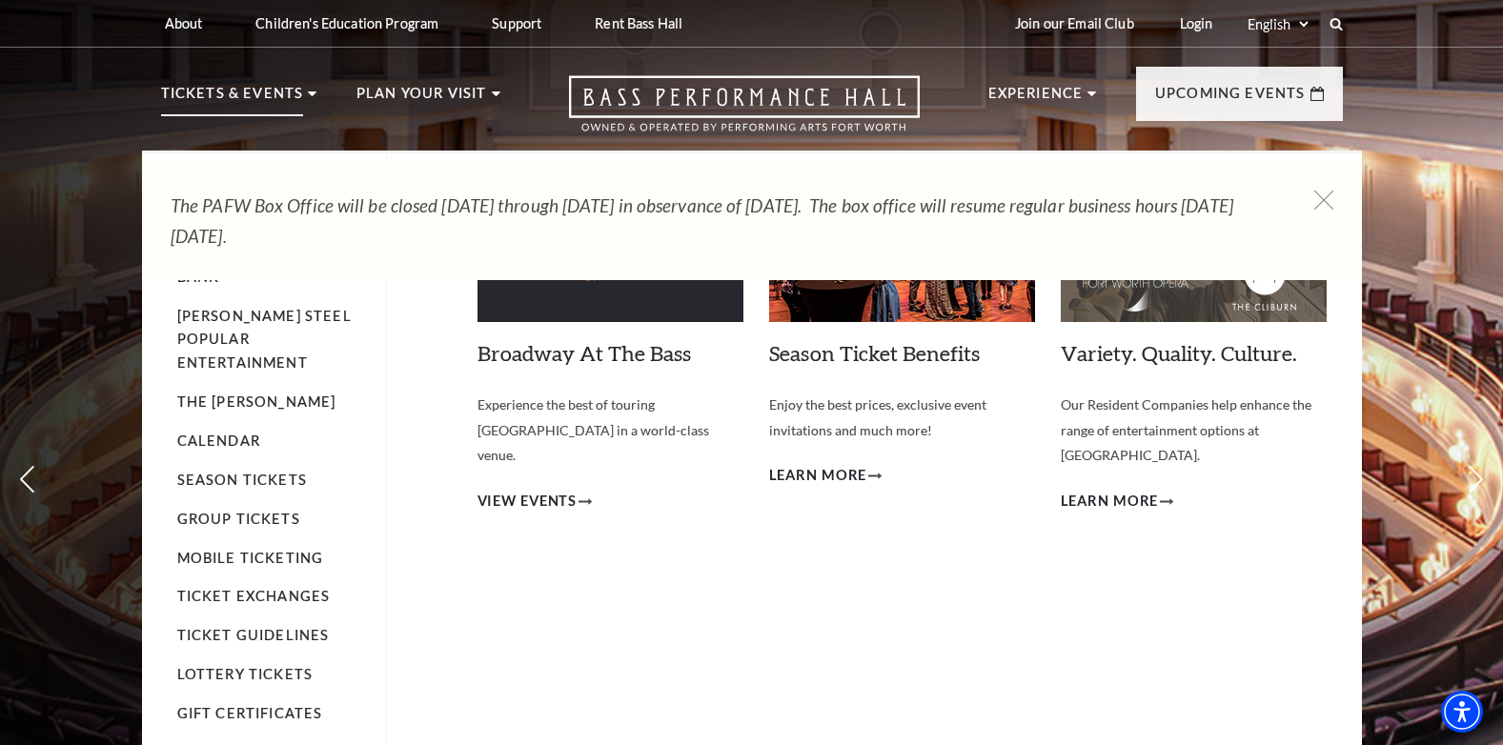
click at [258, 88] on p "Tickets & Events" at bounding box center [232, 99] width 143 height 34
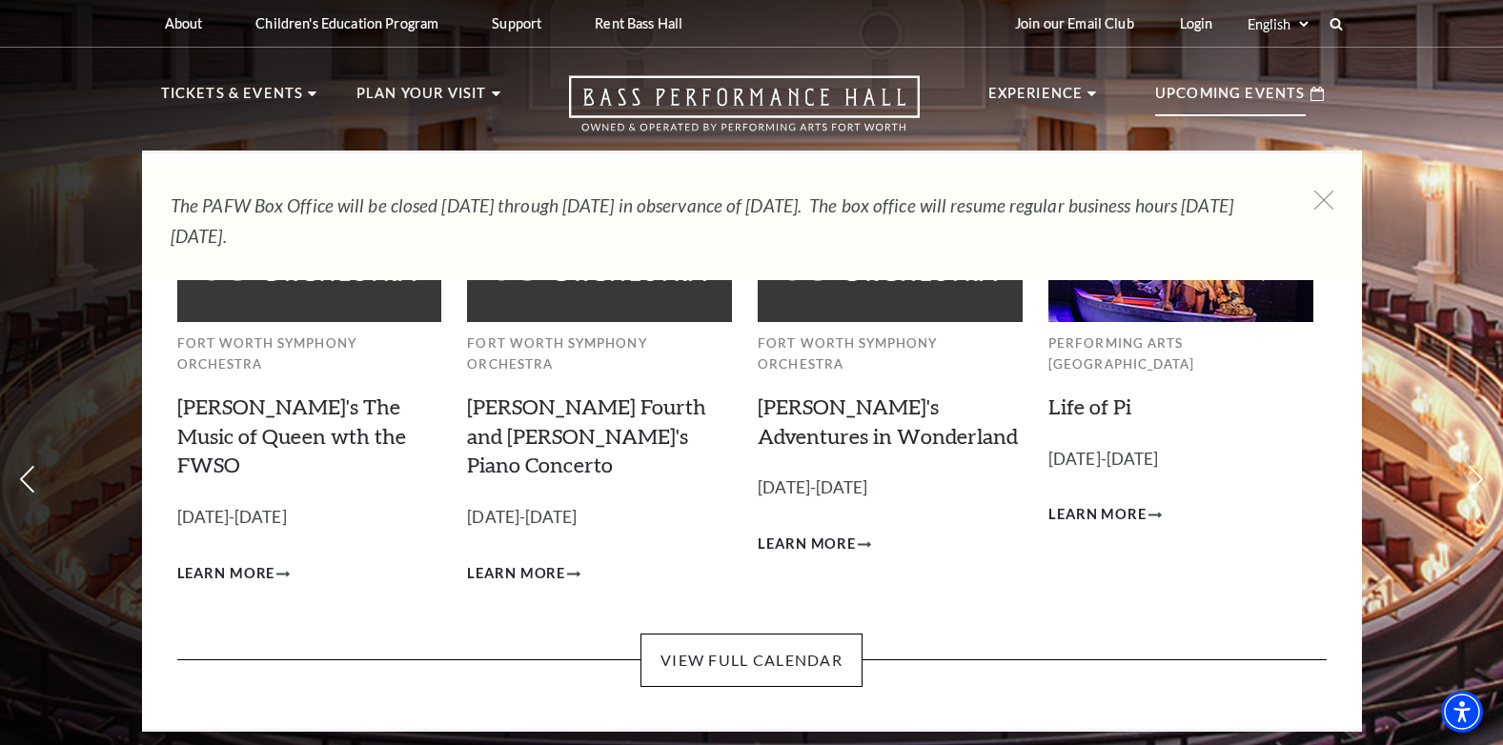
click at [1244, 87] on p "Upcoming Events" at bounding box center [1230, 99] width 151 height 34
click at [1240, 78] on div "Upcoming Events" at bounding box center [1239, 94] width 207 height 54
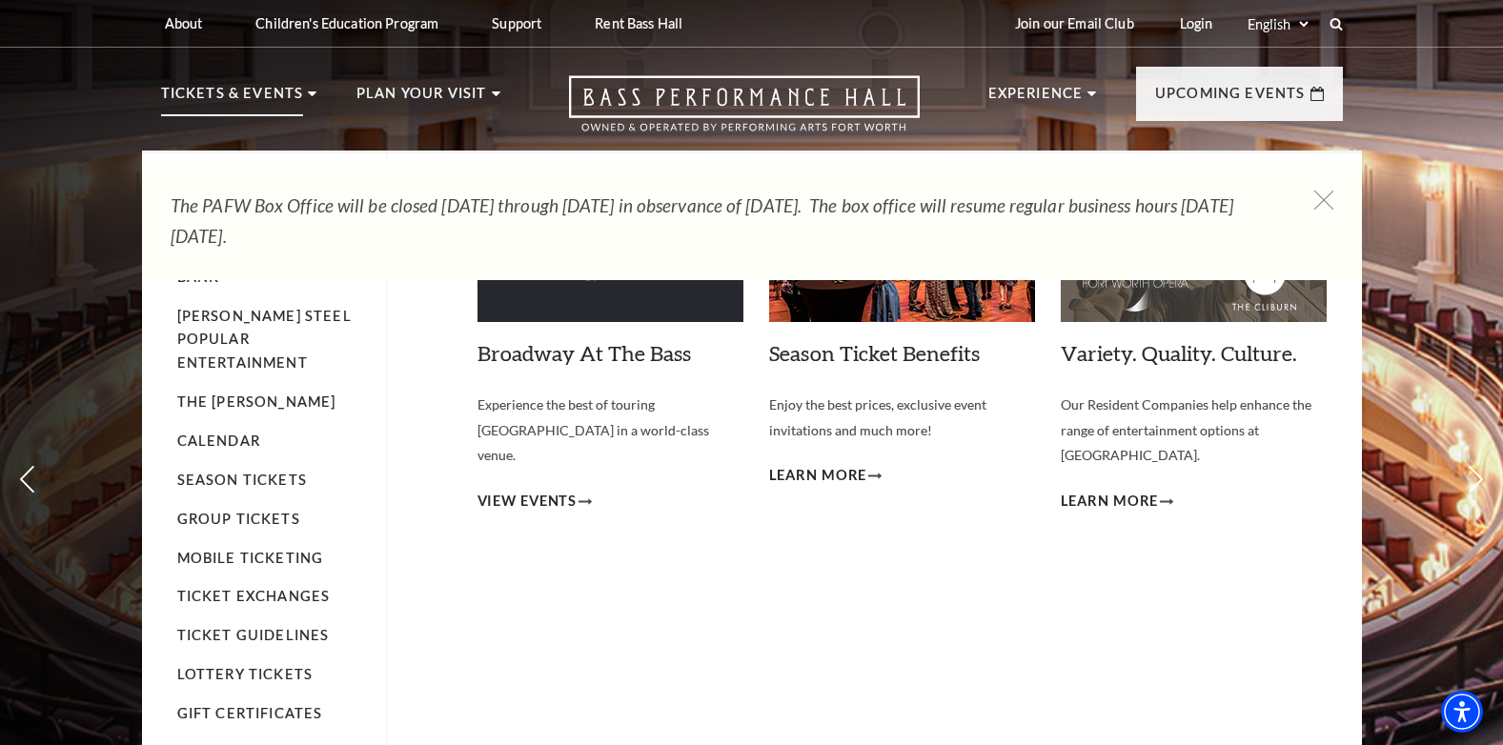
click at [280, 91] on p "Tickets & Events" at bounding box center [232, 99] width 143 height 34
click at [525, 490] on span "View Events" at bounding box center [527, 502] width 100 height 24
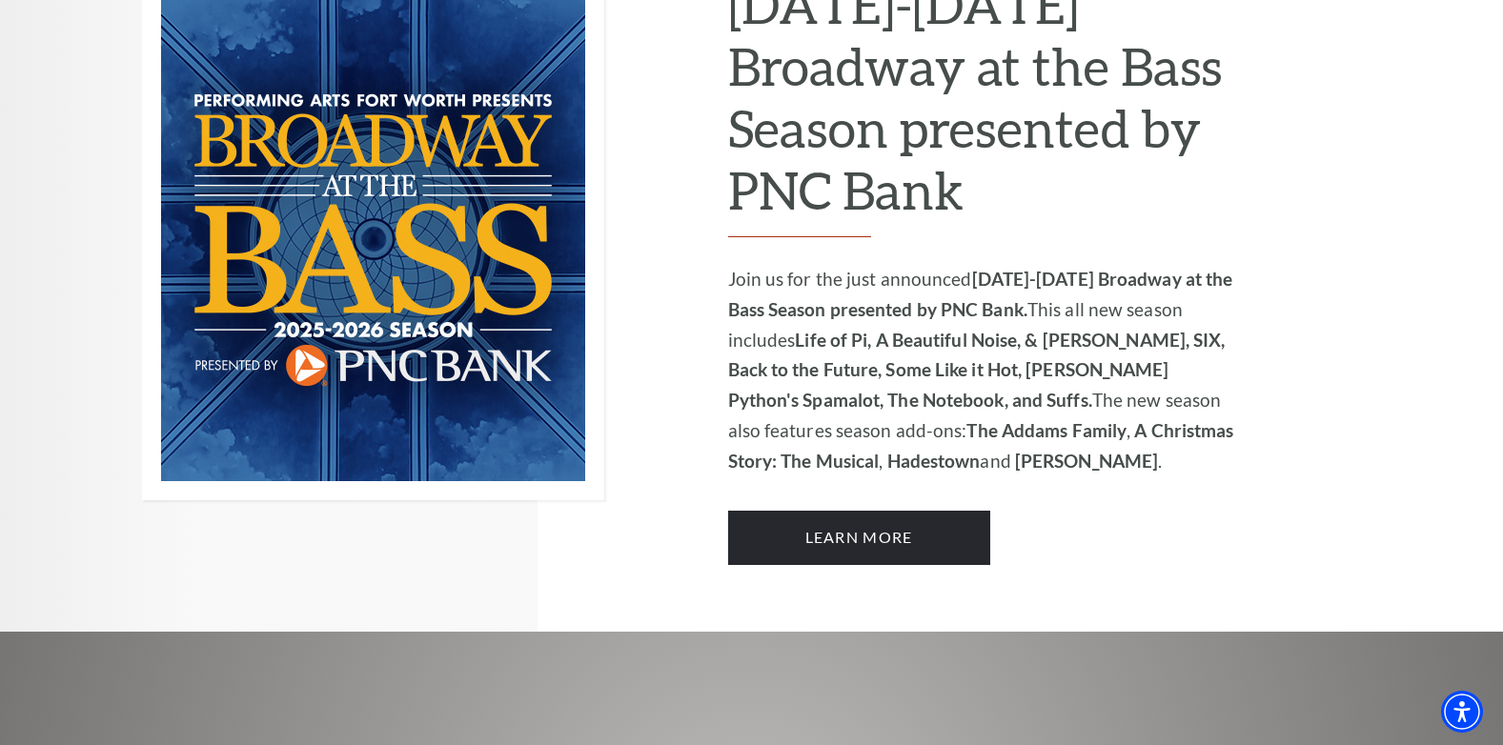
scroll to position [1296, 0]
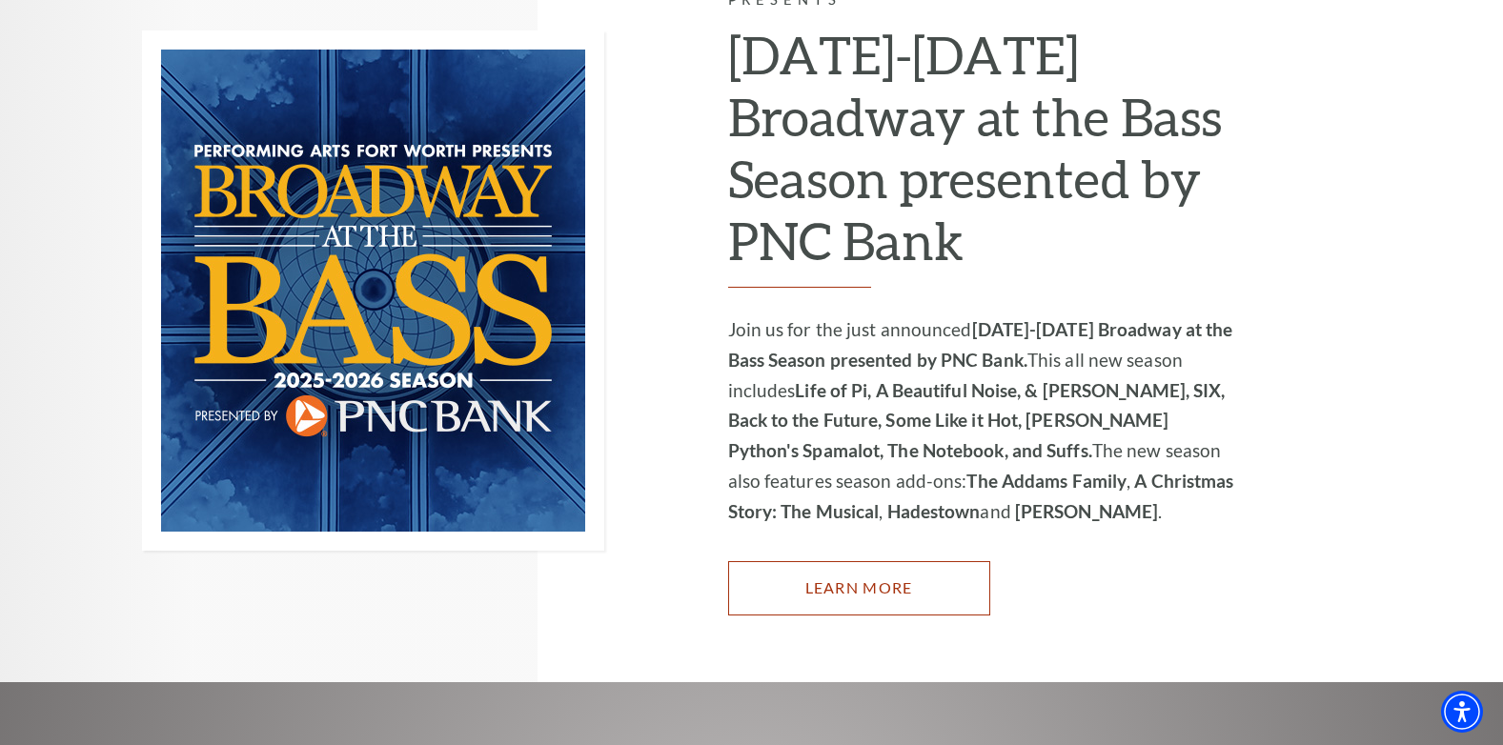
click at [830, 564] on link "Learn More" at bounding box center [859, 587] width 262 height 53
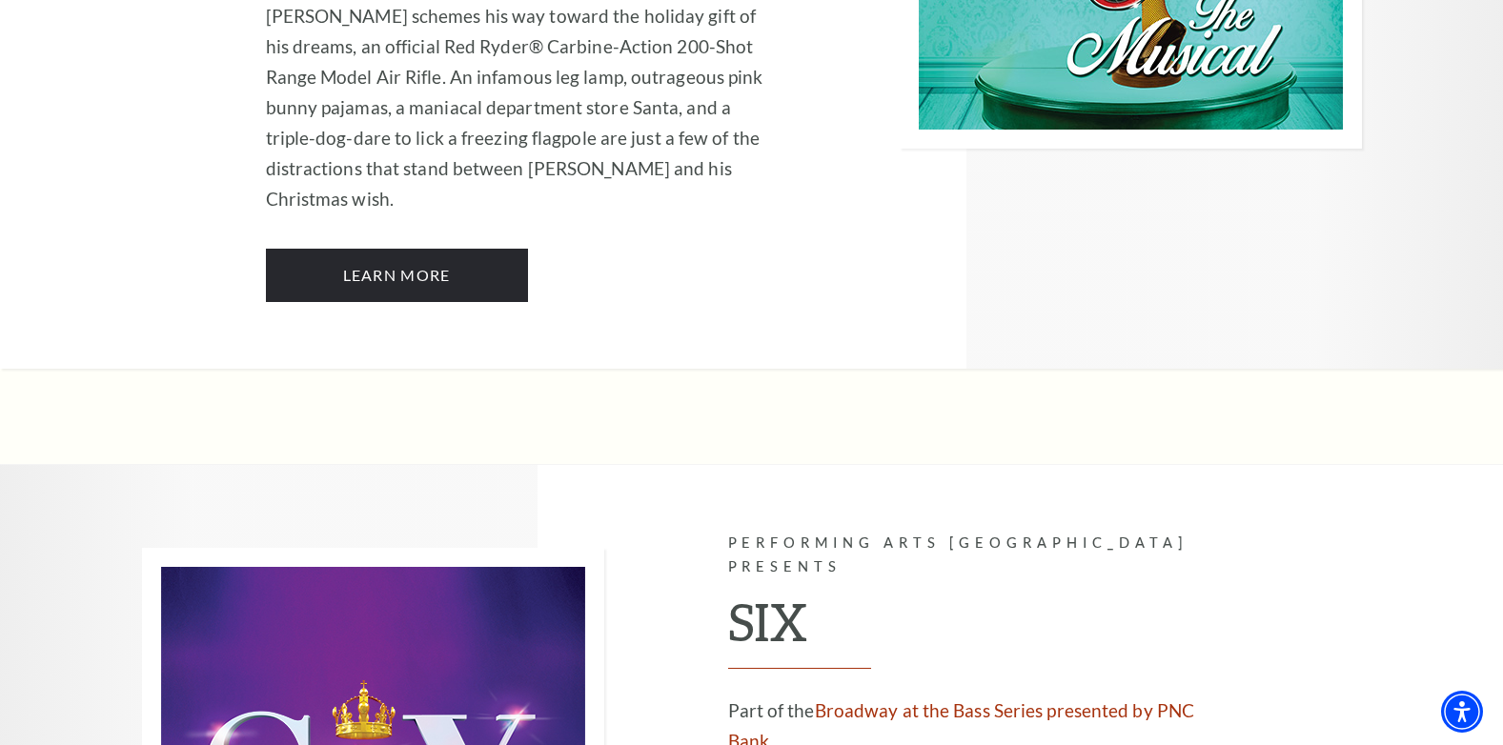
scroll to position [6976, 0]
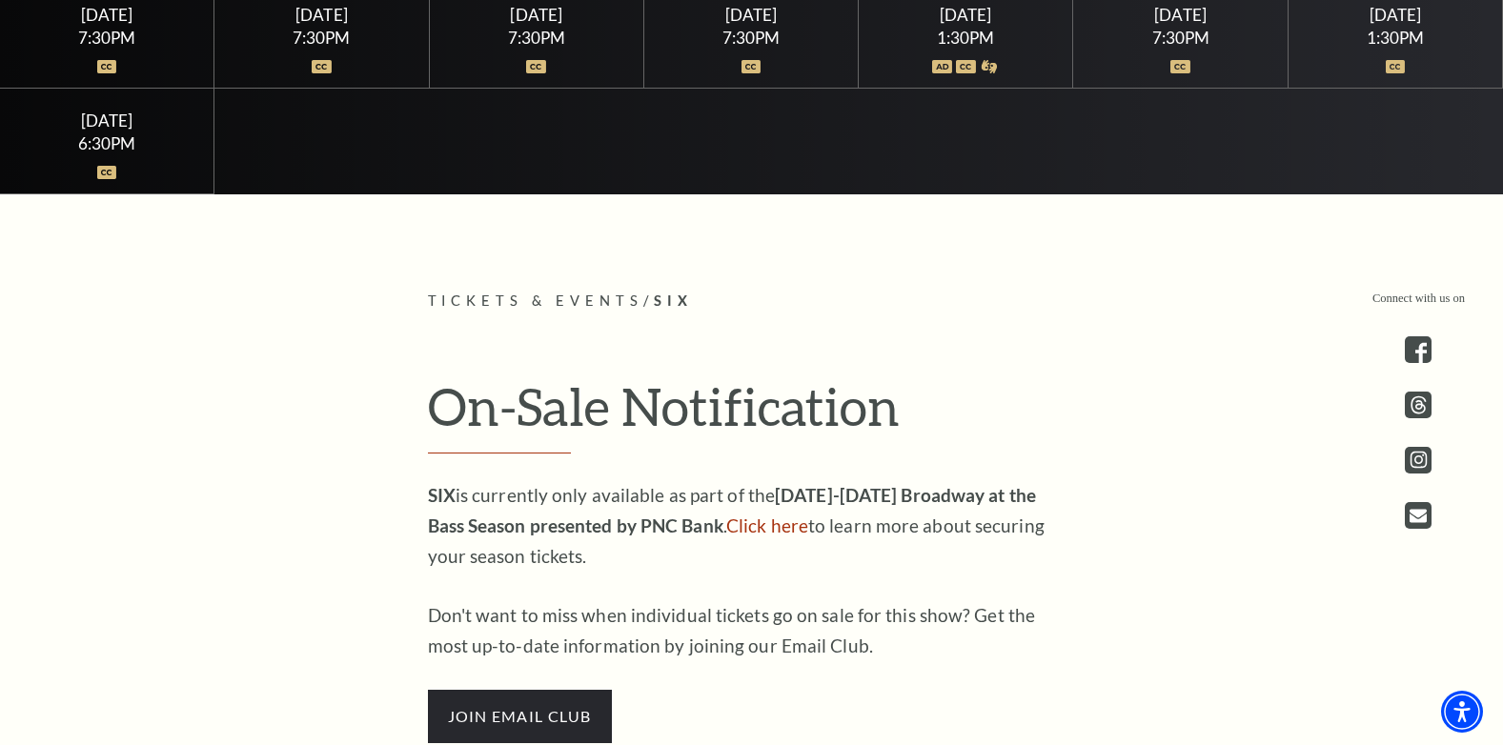
scroll to position [724, 0]
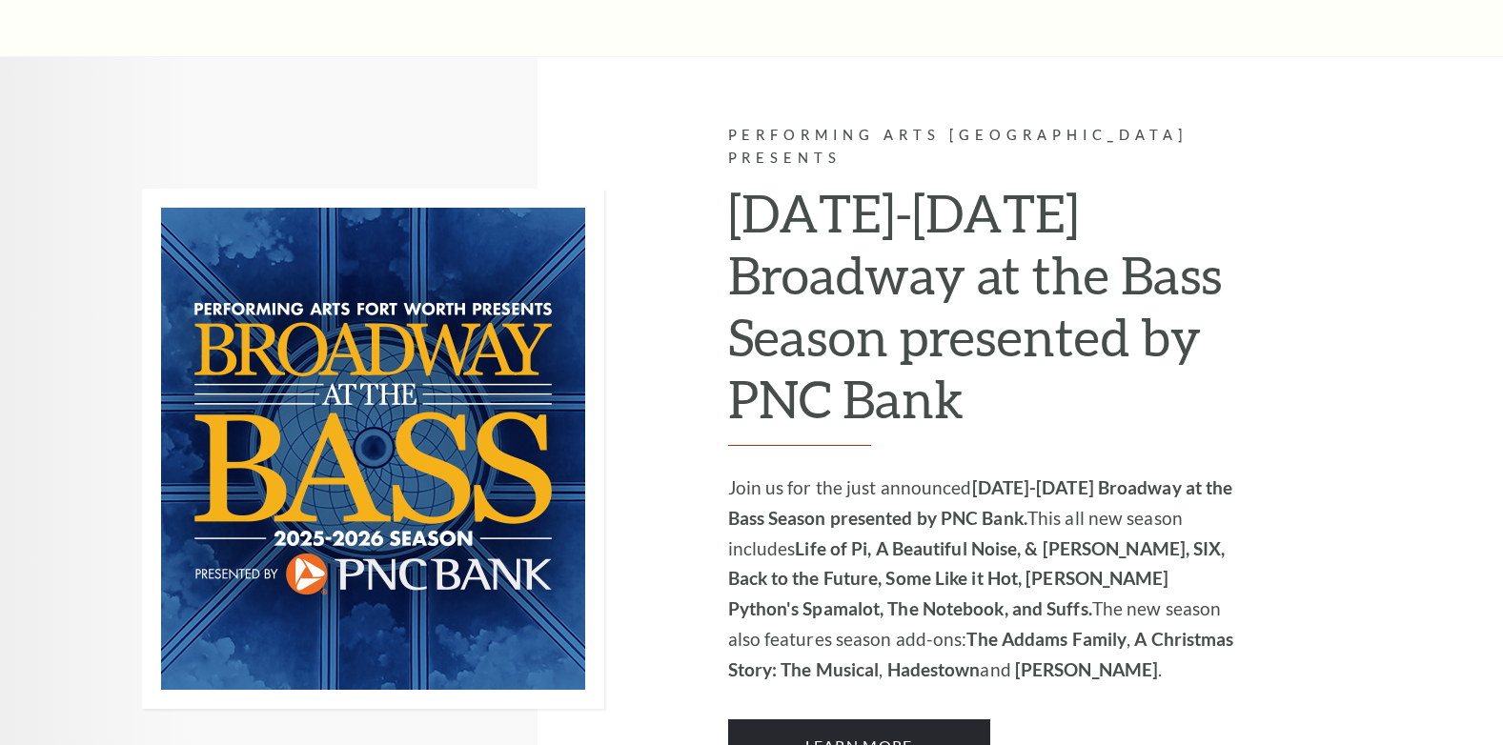
scroll to position [1296, 0]
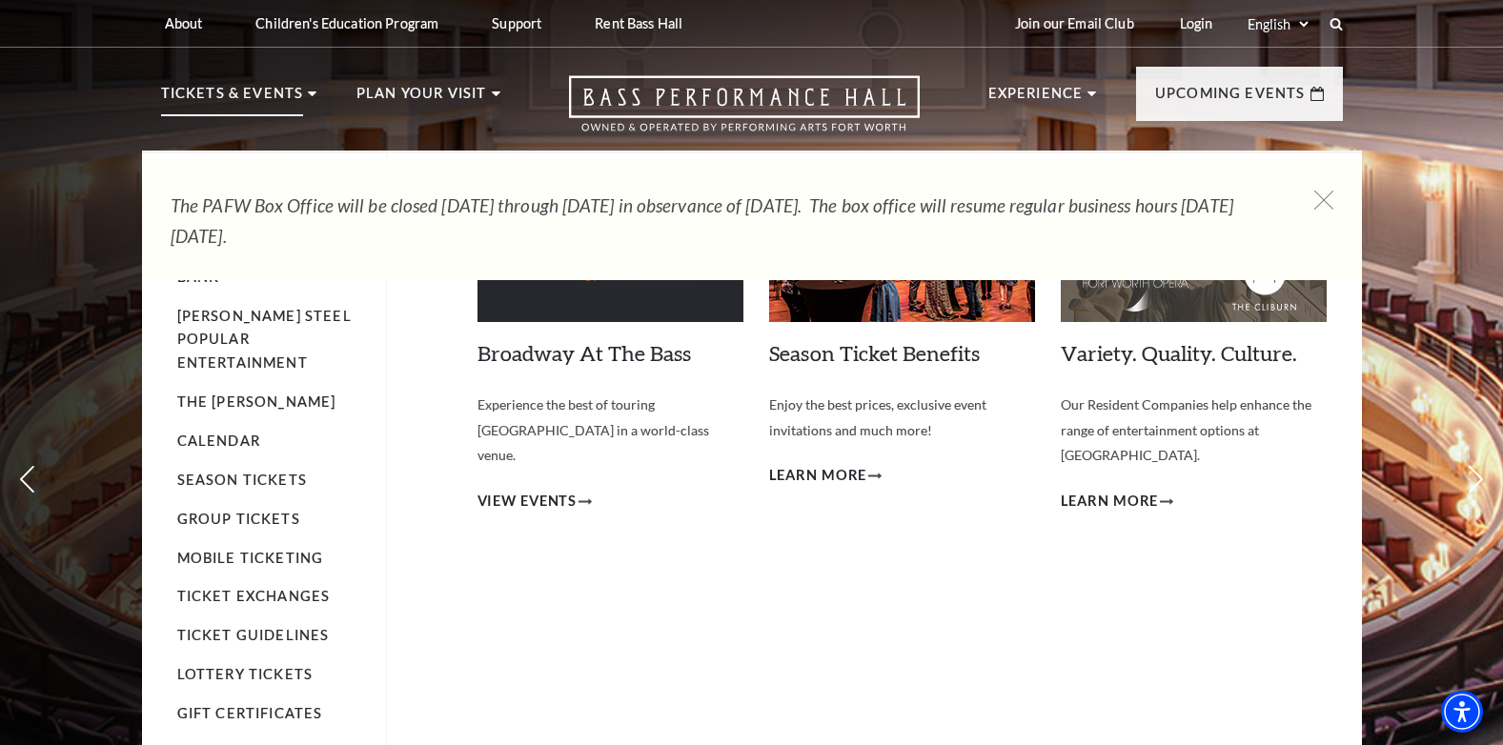
click at [257, 87] on p "Tickets & Events" at bounding box center [232, 99] width 143 height 34
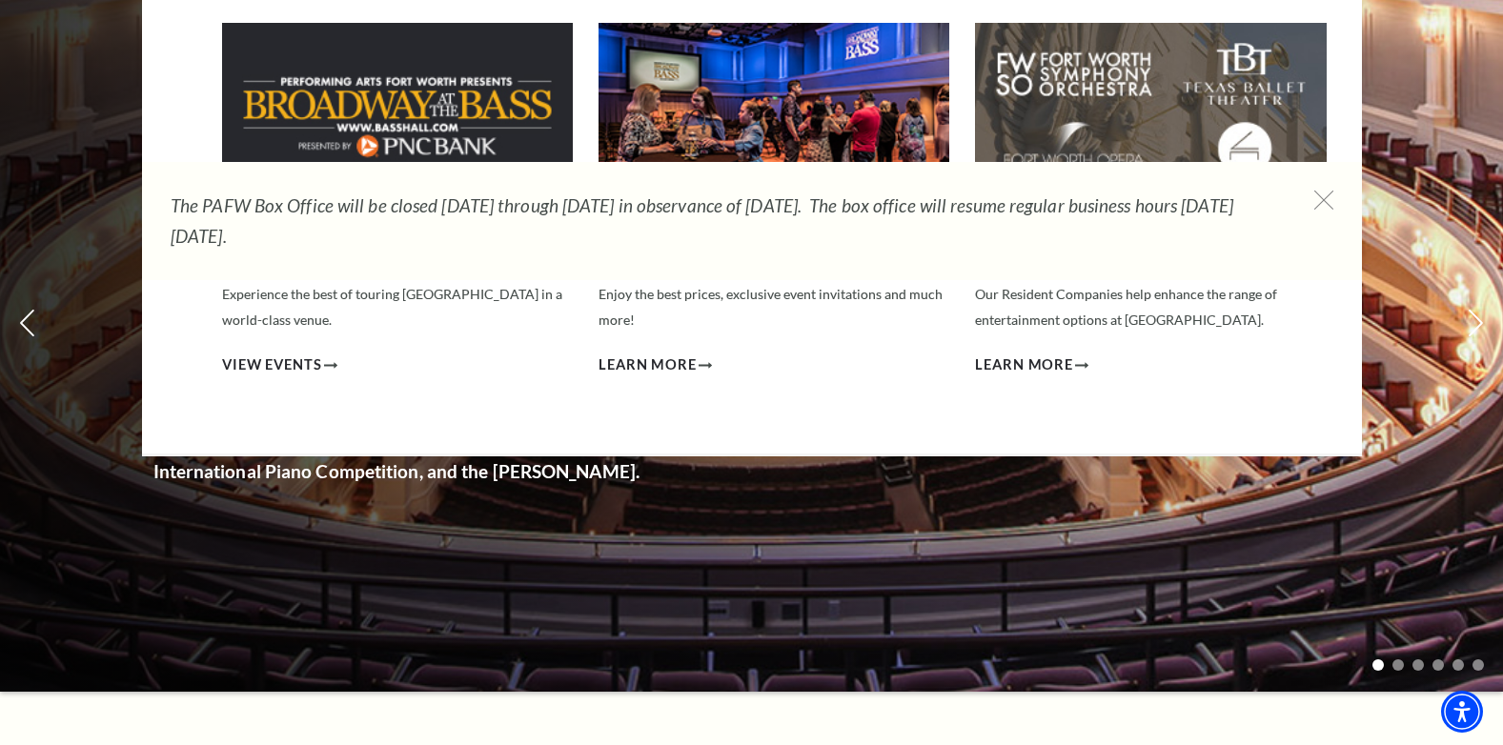
scroll to position [152, 0]
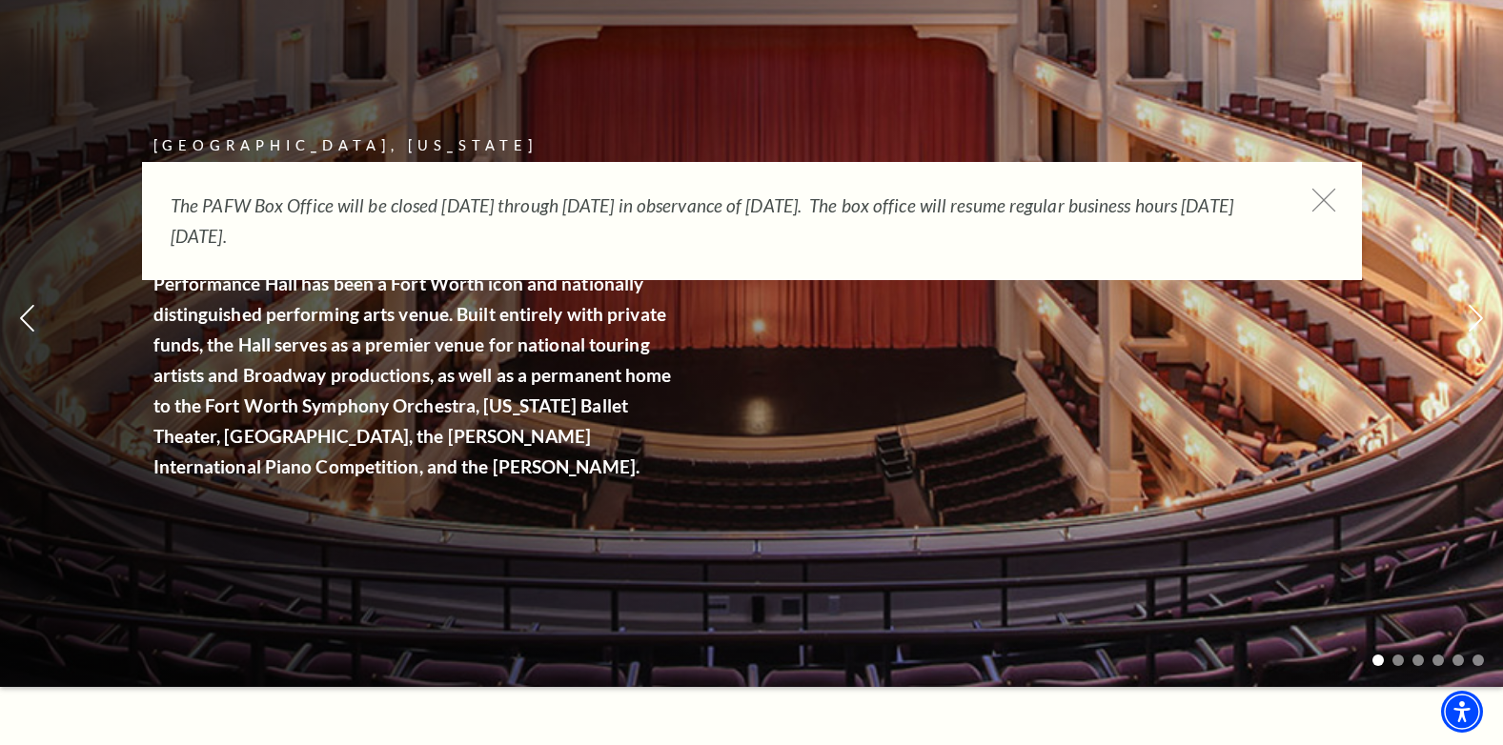
click at [1325, 194] on icon at bounding box center [1323, 201] width 24 height 24
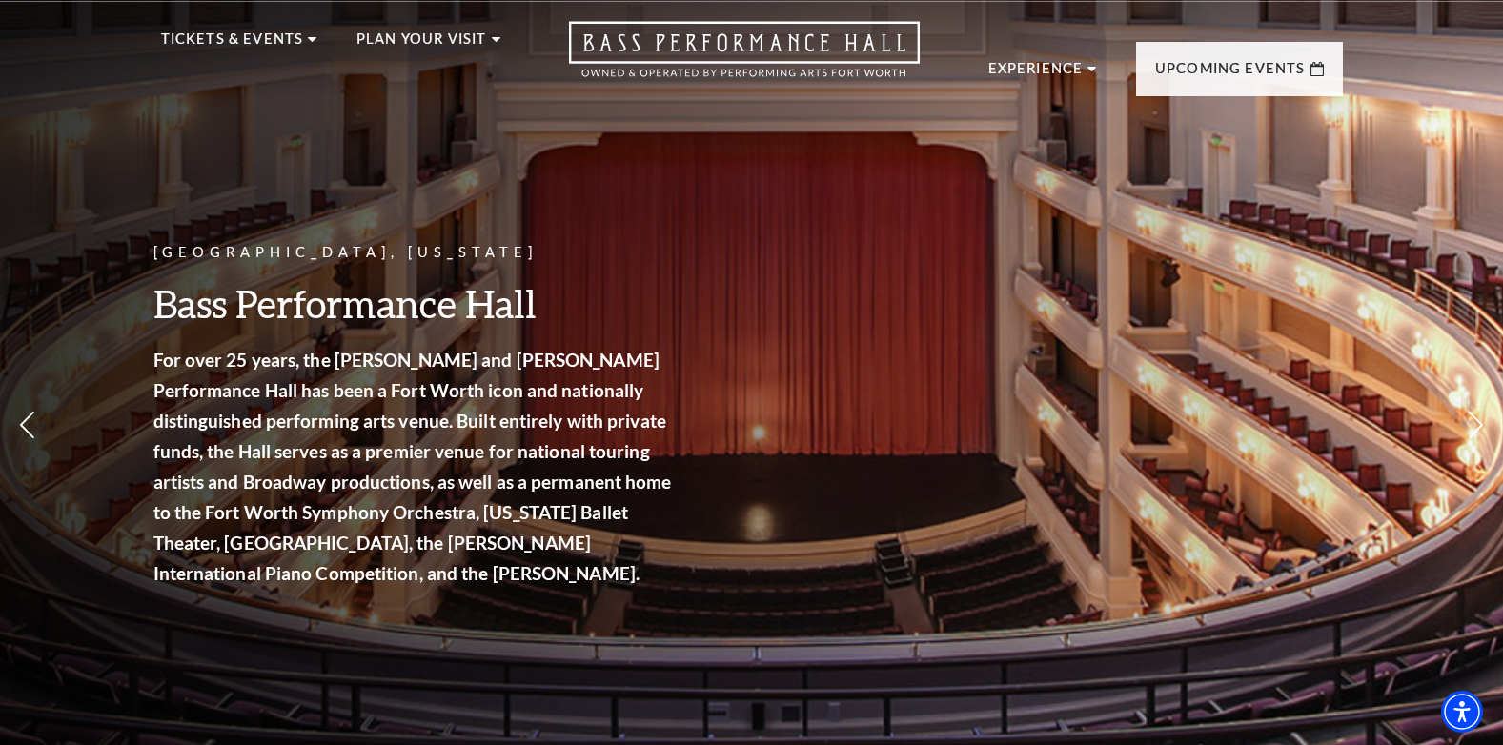
scroll to position [0, 0]
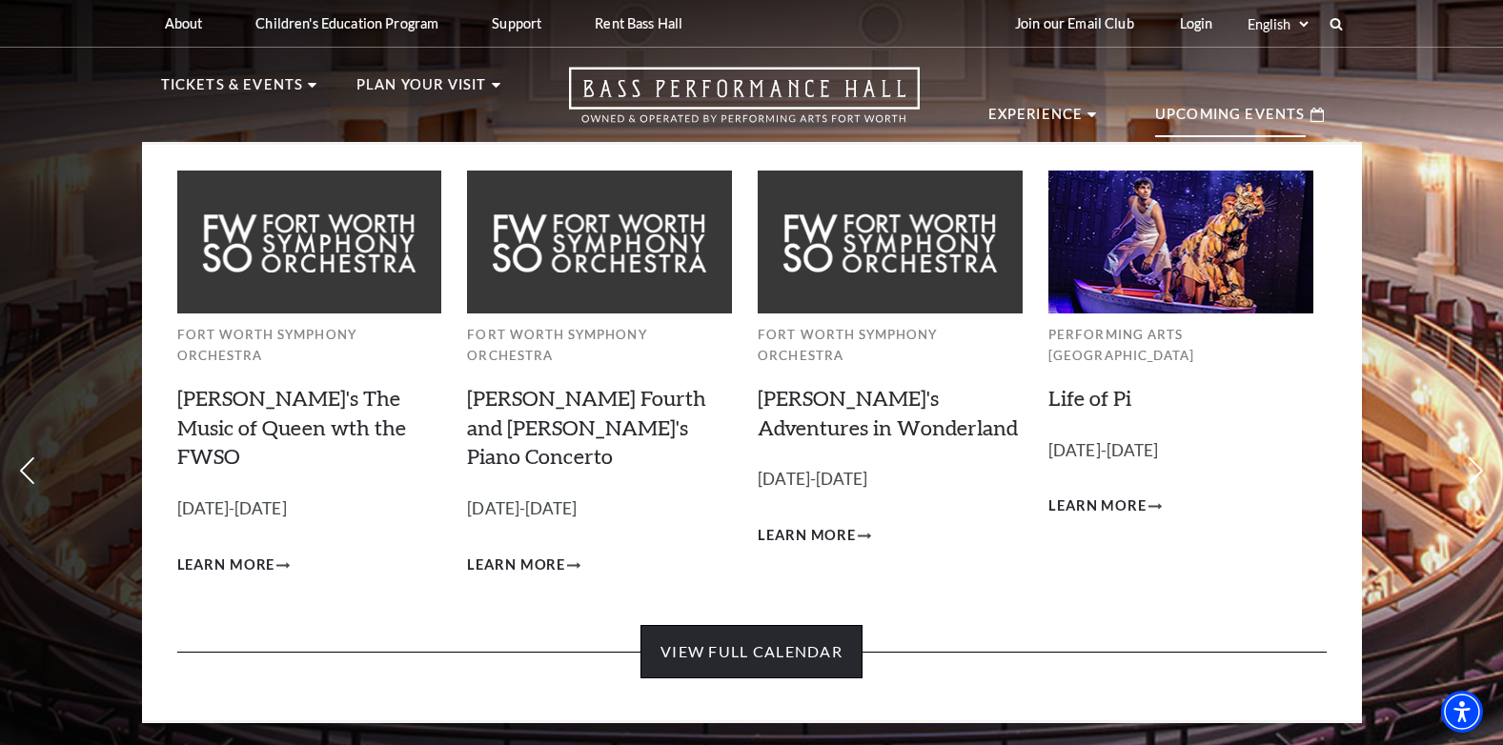
click at [796, 625] on link "View Full Calendar" at bounding box center [751, 651] width 222 height 53
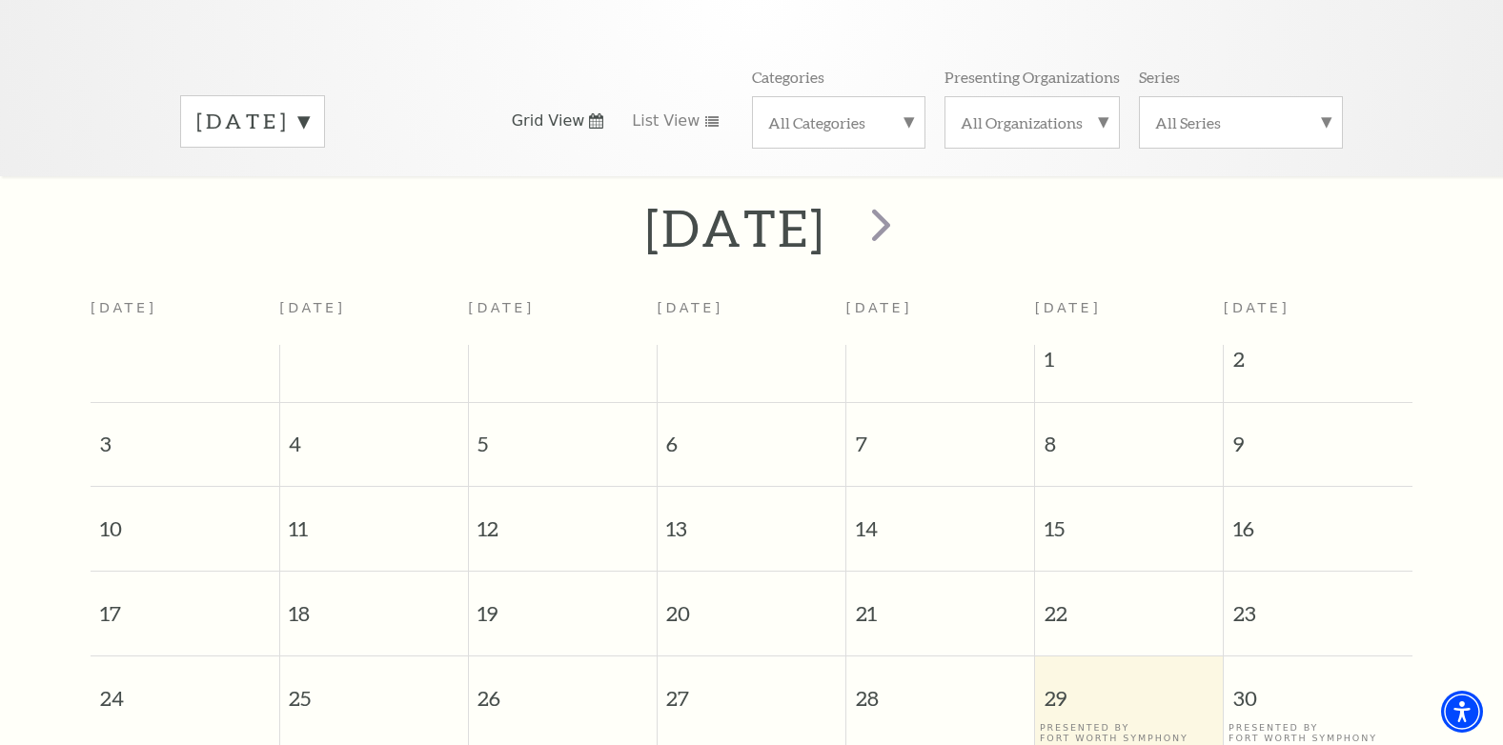
scroll to position [213, 0]
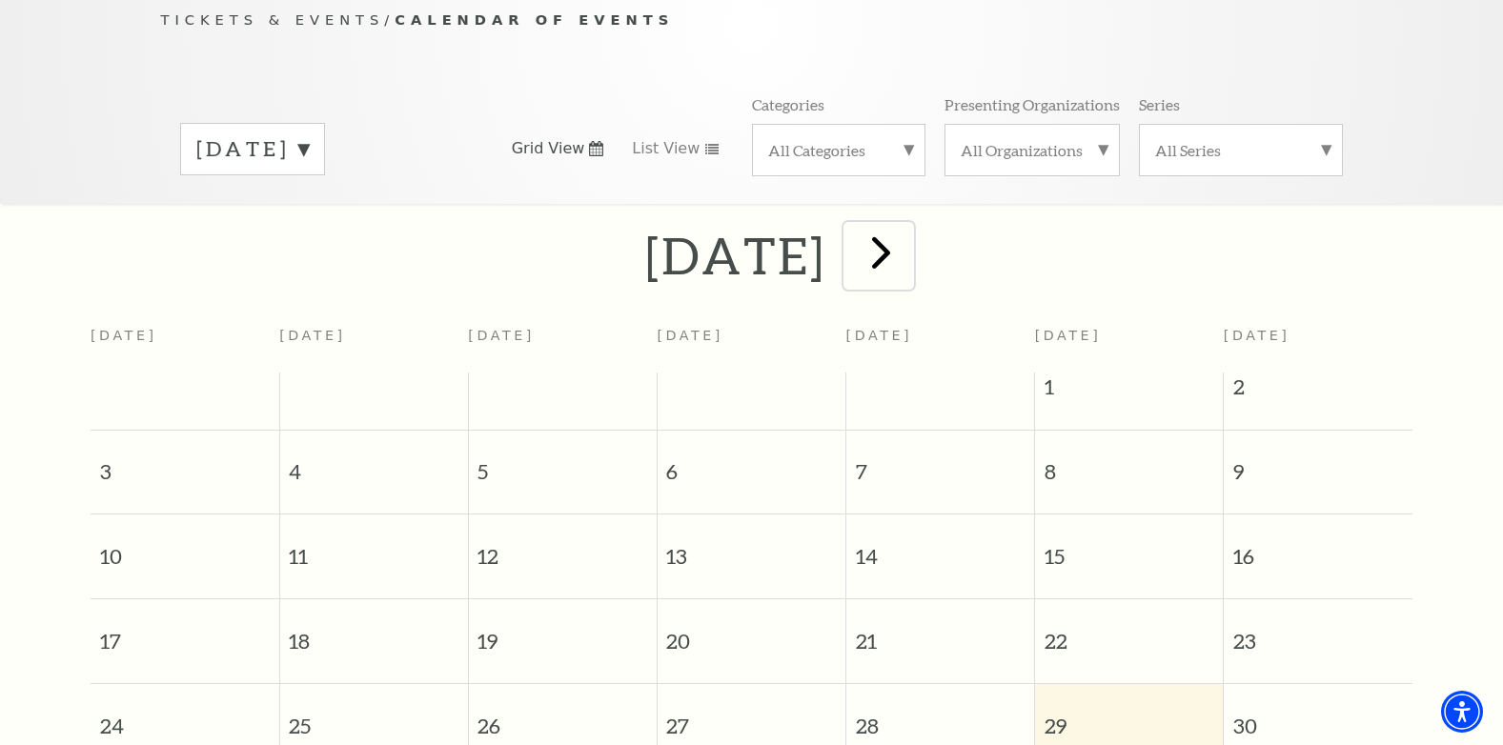
click at [908, 240] on span "next" at bounding box center [881, 252] width 54 height 54
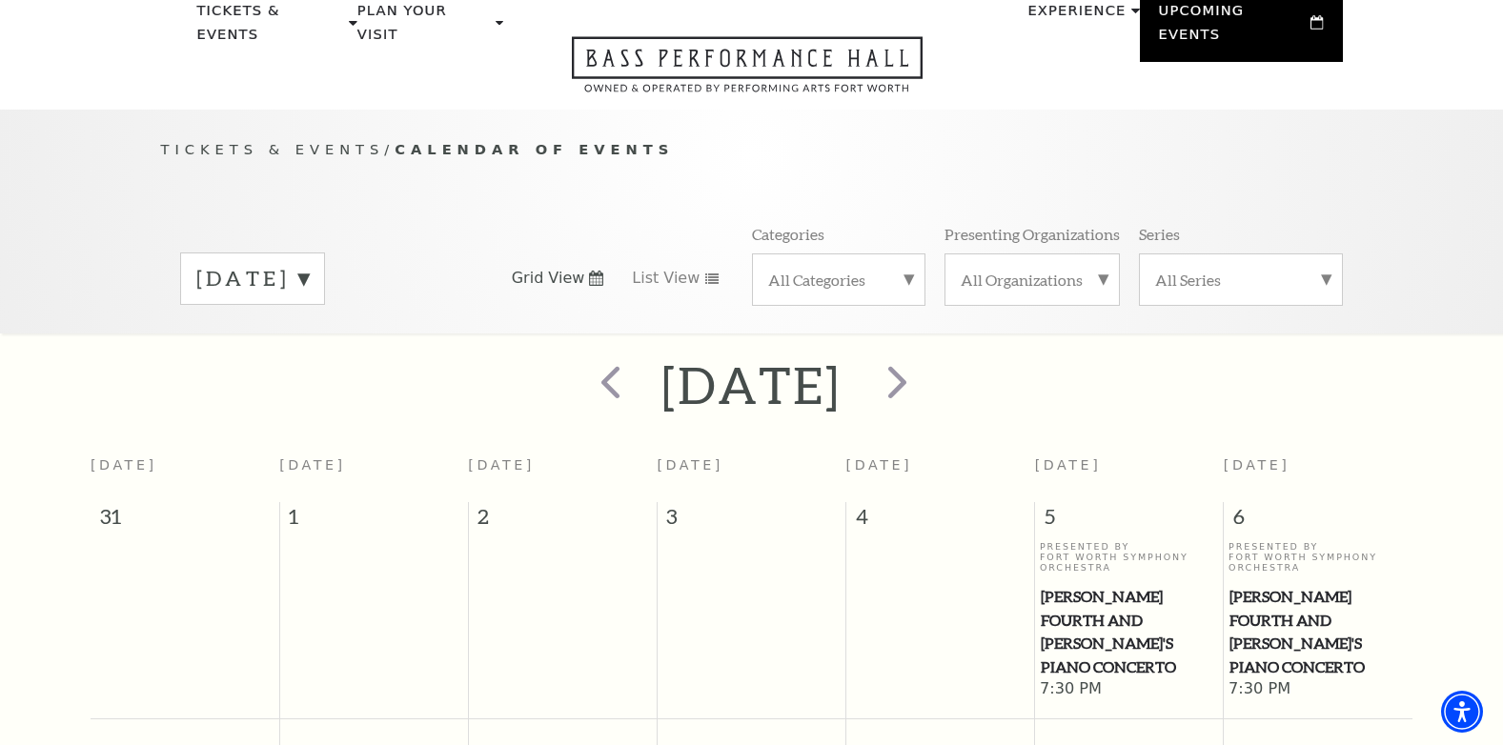
scroll to position [75, 0]
